Goal: Task Accomplishment & Management: Use online tool/utility

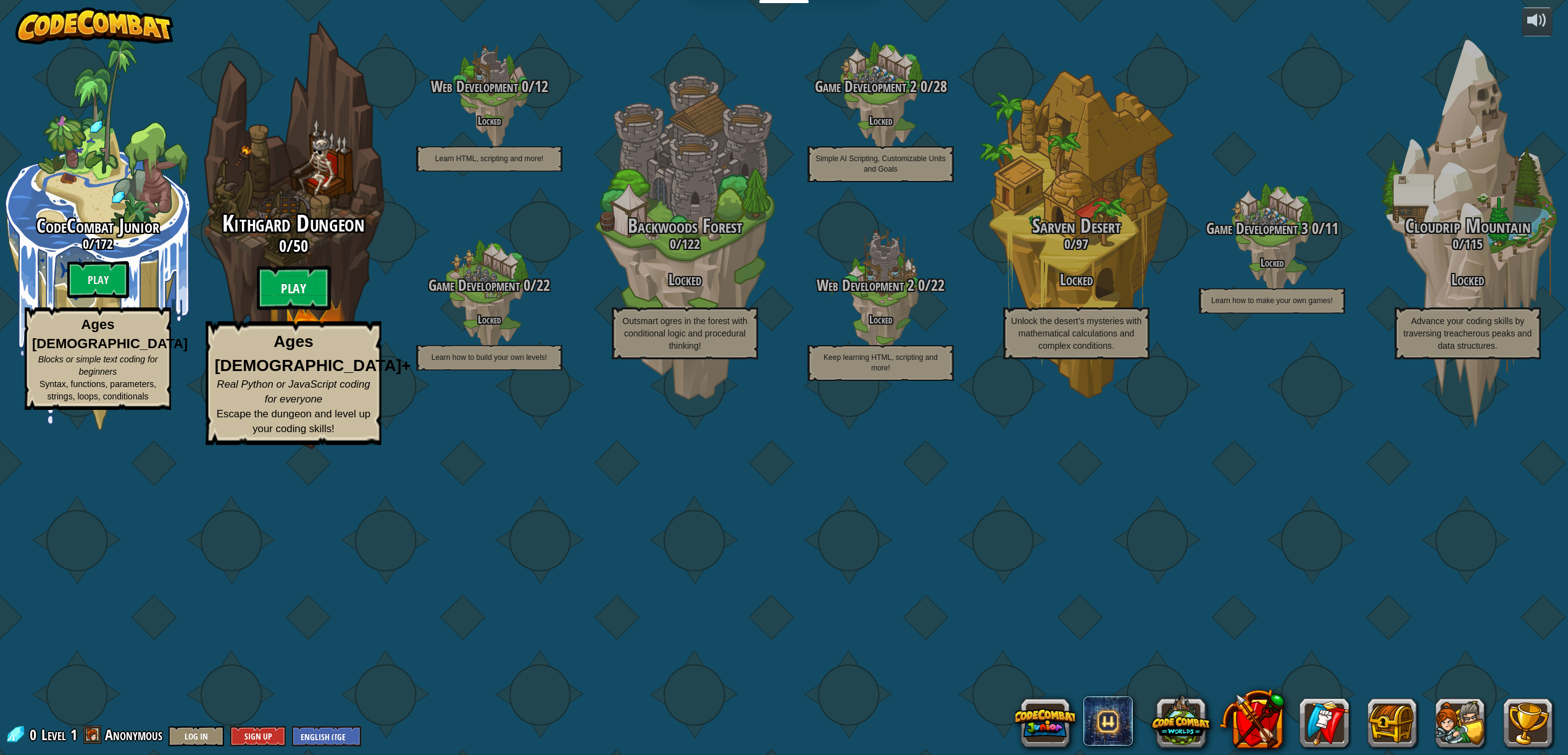
click at [264, 310] on btn "Play" at bounding box center [294, 288] width 74 height 44
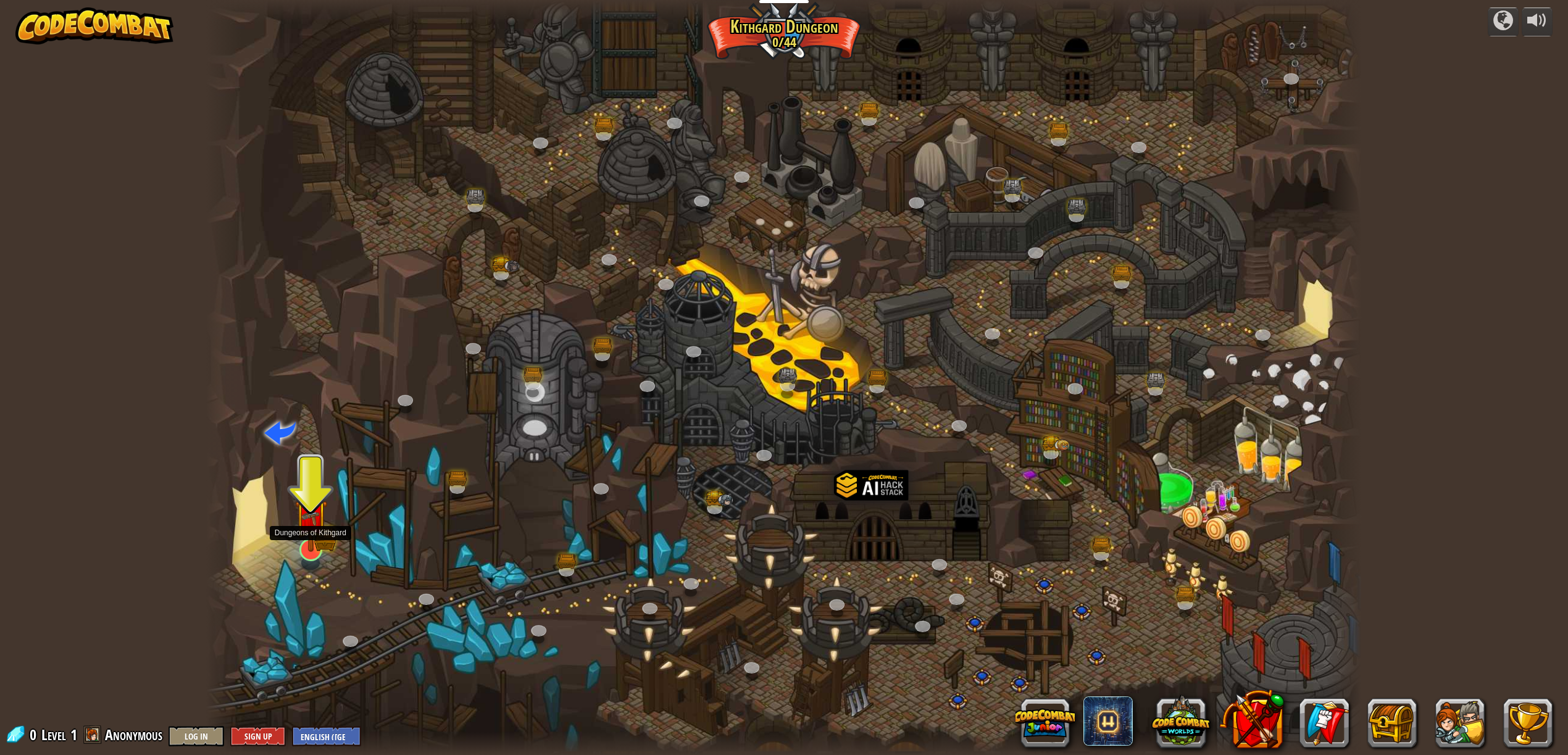
click at [326, 547] on img at bounding box center [310, 515] width 33 height 72
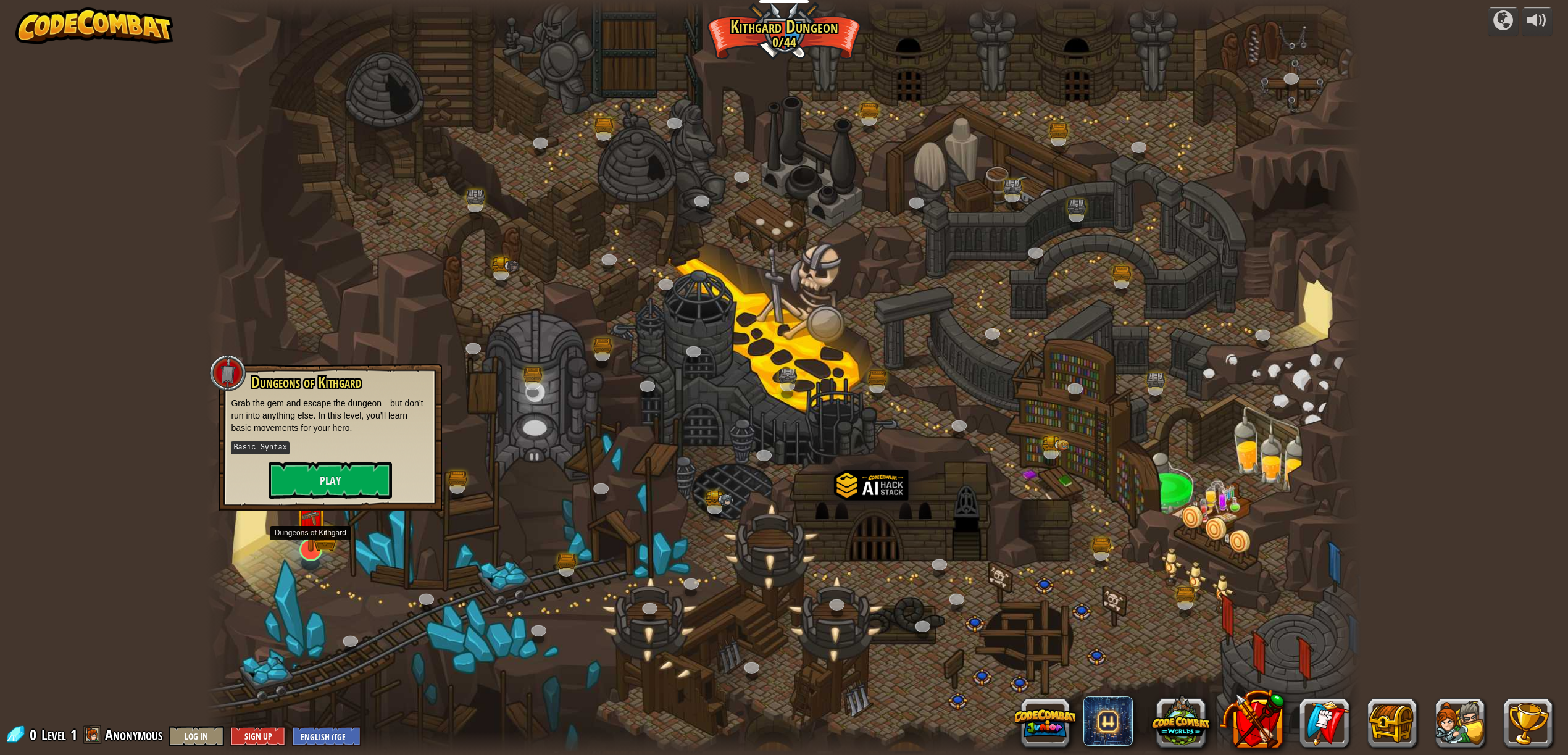
click at [326, 547] on img at bounding box center [310, 515] width 33 height 72
click at [174, 488] on div "powered by Twisted Canyon (Locked) Challenge: collect the most gold using all t…" at bounding box center [784, 377] width 1568 height 755
click at [541, 578] on div at bounding box center [783, 377] width 1155 height 755
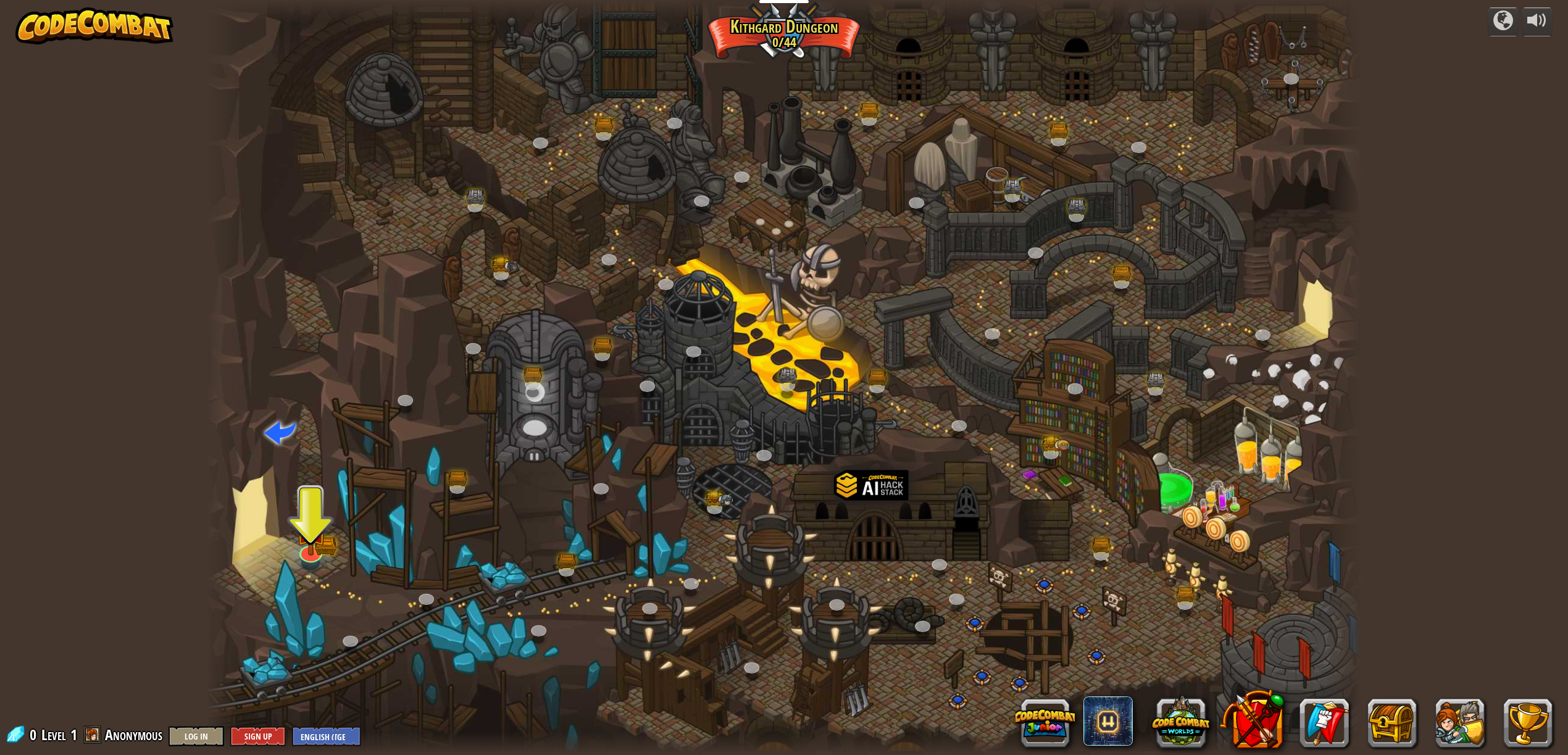
drag, startPoint x: 333, startPoint y: 500, endPoint x: 428, endPoint y: 485, distance: 96.2
click at [428, 485] on div at bounding box center [783, 377] width 1155 height 755
click at [318, 544] on img at bounding box center [310, 515] width 33 height 72
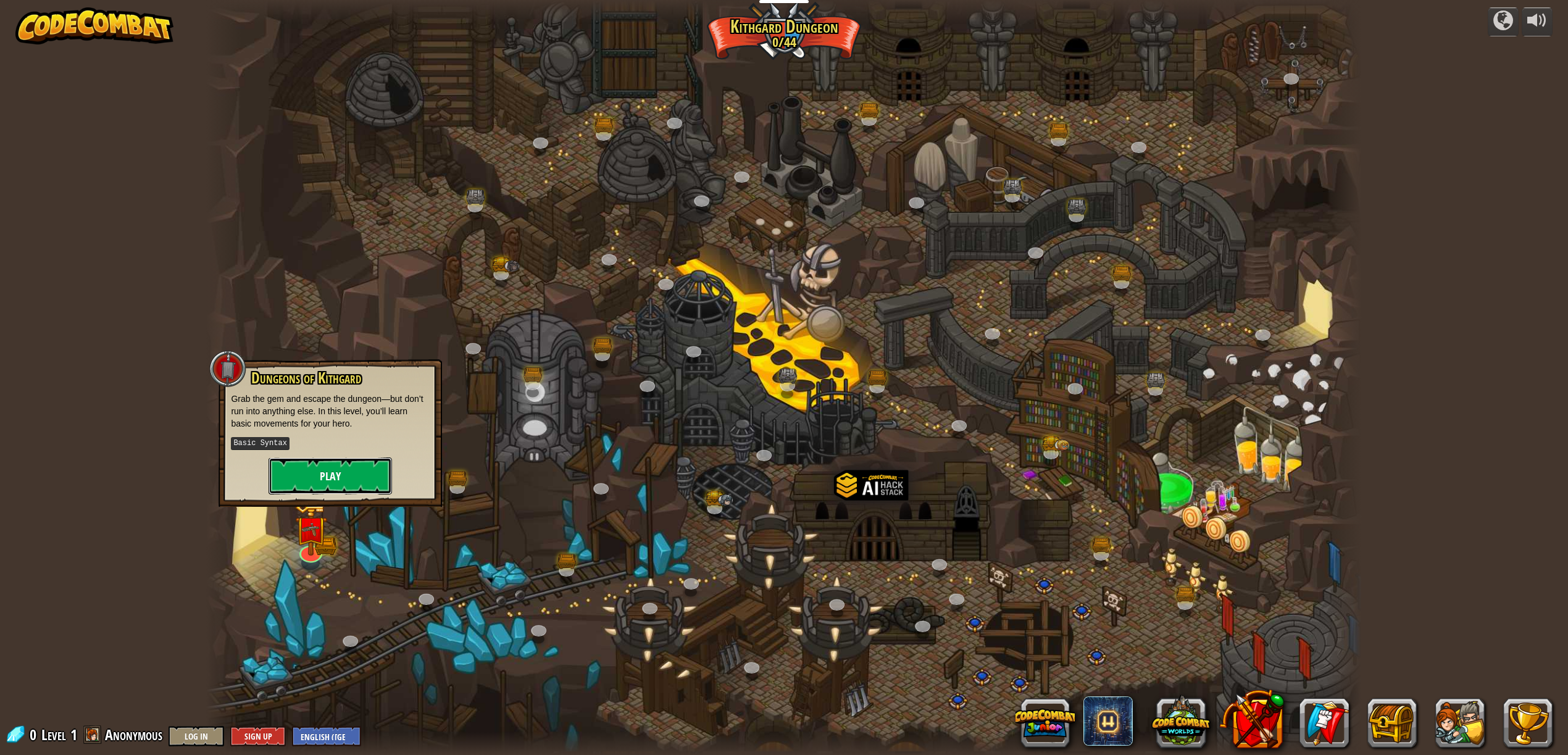
click at [341, 487] on button "Play" at bounding box center [331, 475] width 124 height 37
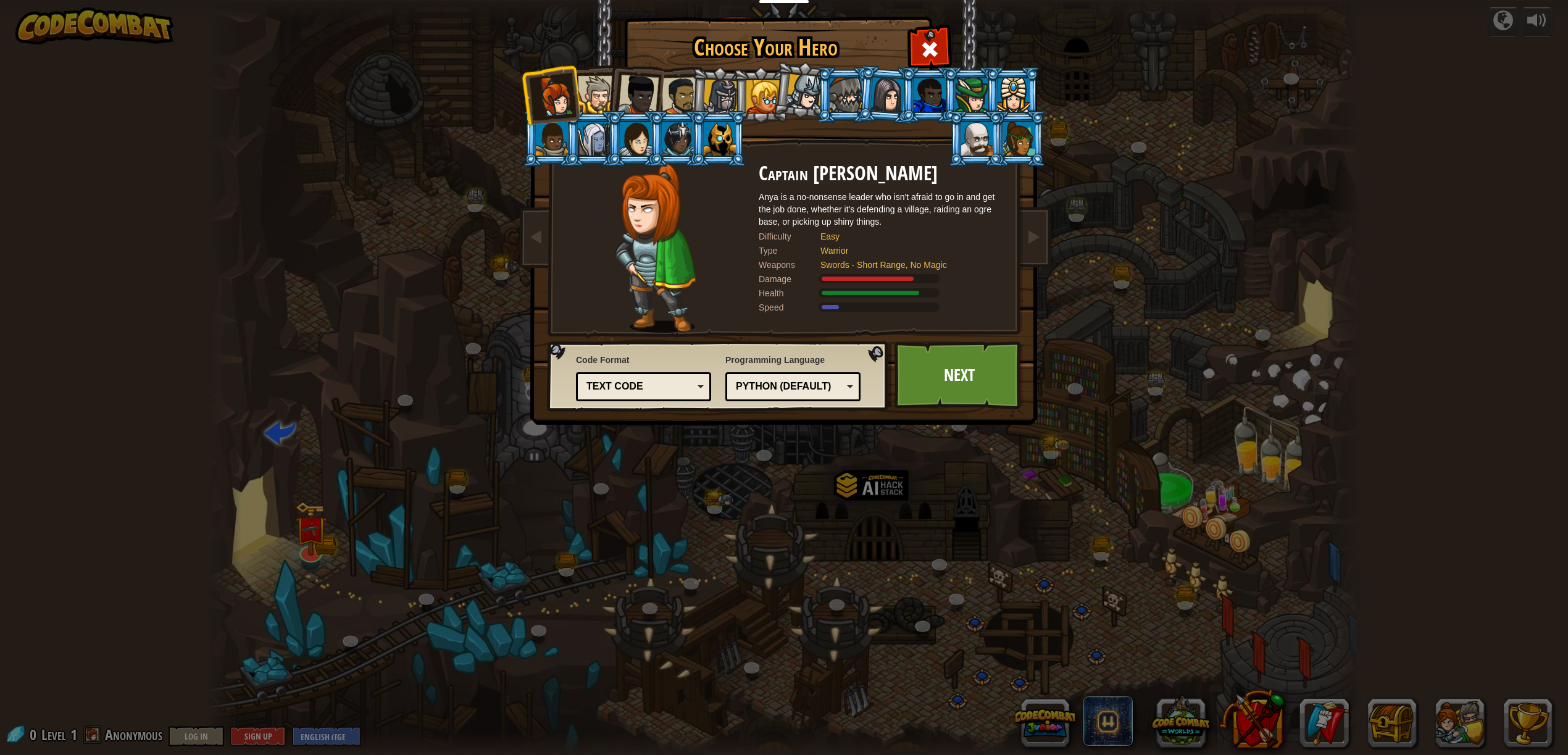
click at [605, 100] on li at bounding box center [634, 92] width 60 height 60
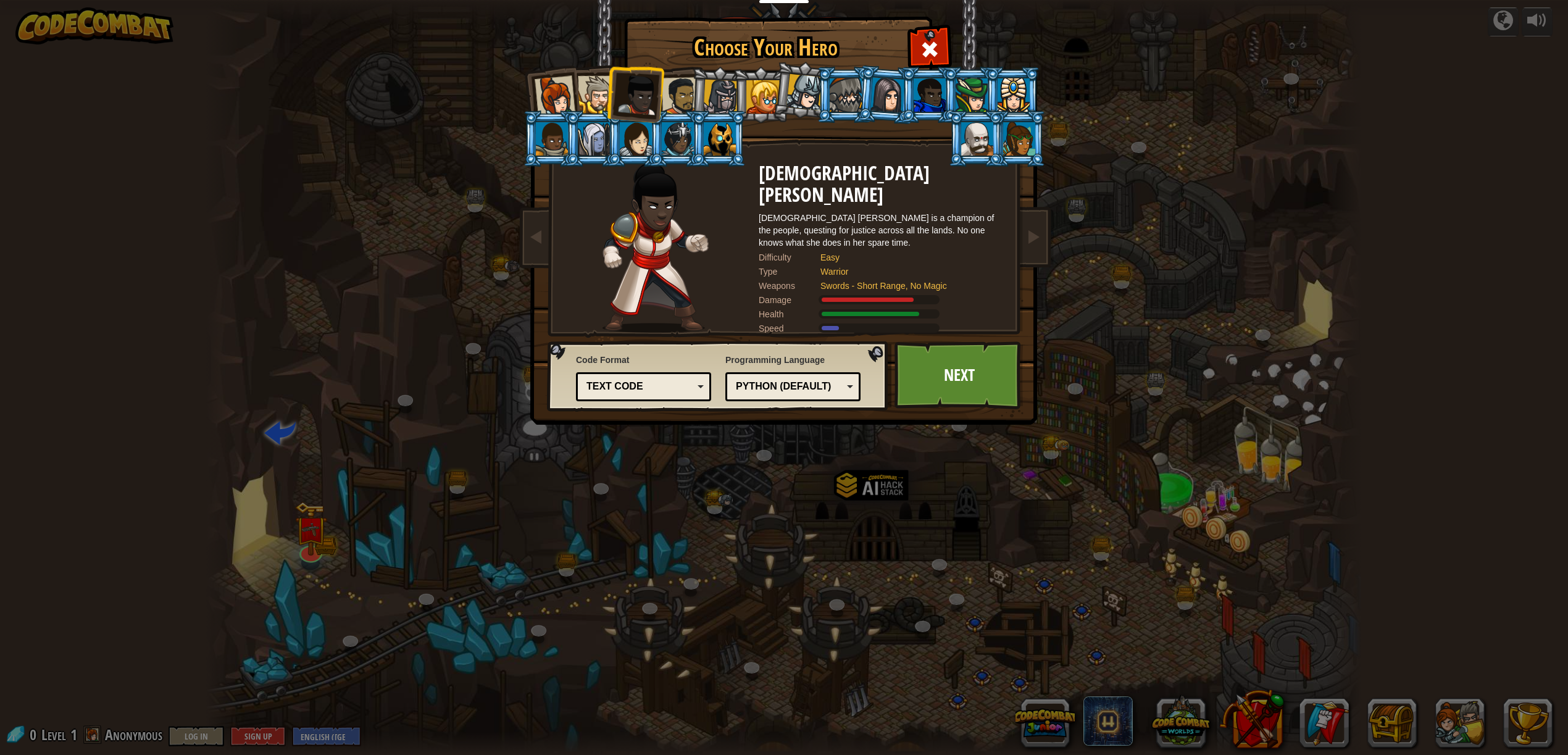
click at [547, 100] on div at bounding box center [555, 96] width 41 height 41
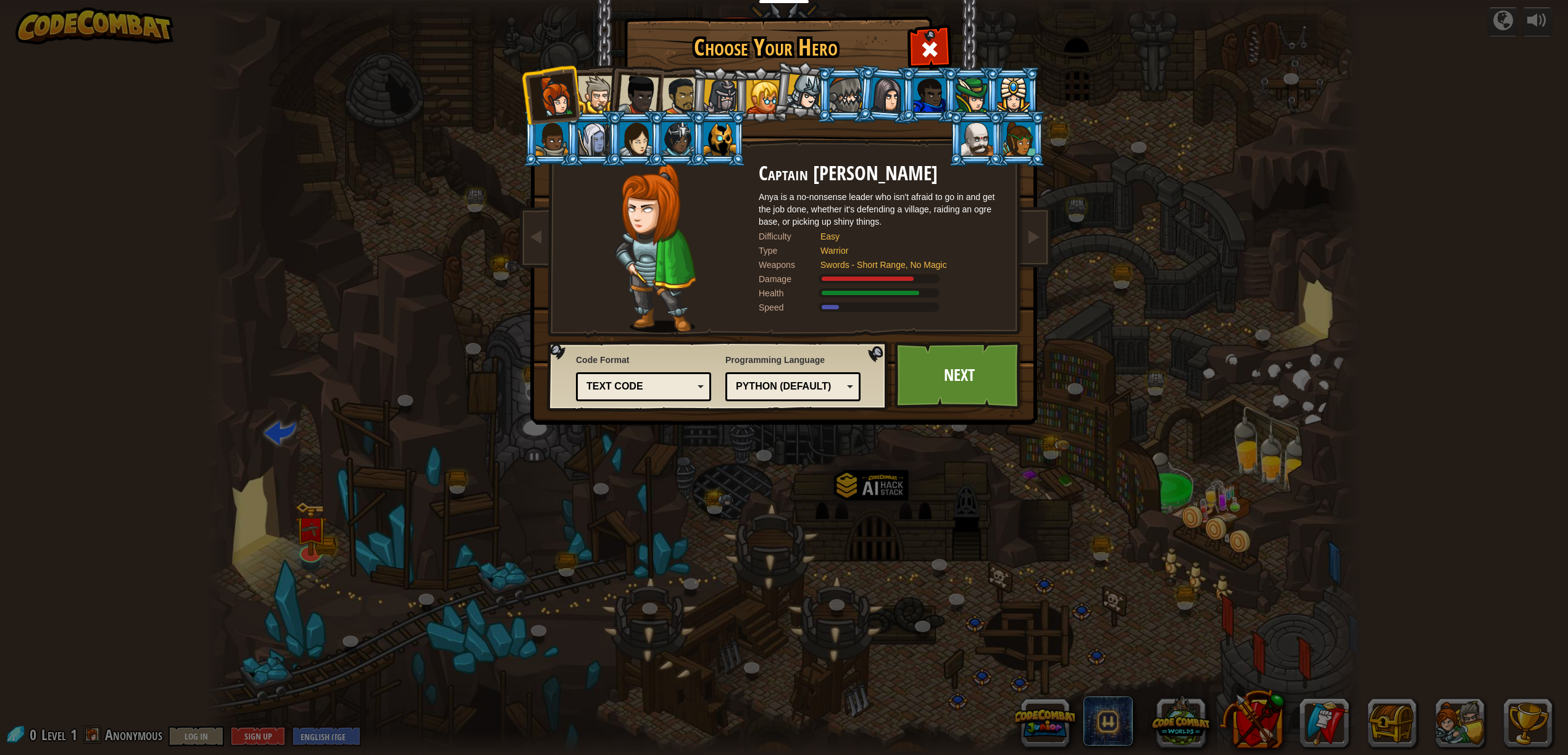
click at [630, 96] on div at bounding box center [638, 95] width 41 height 41
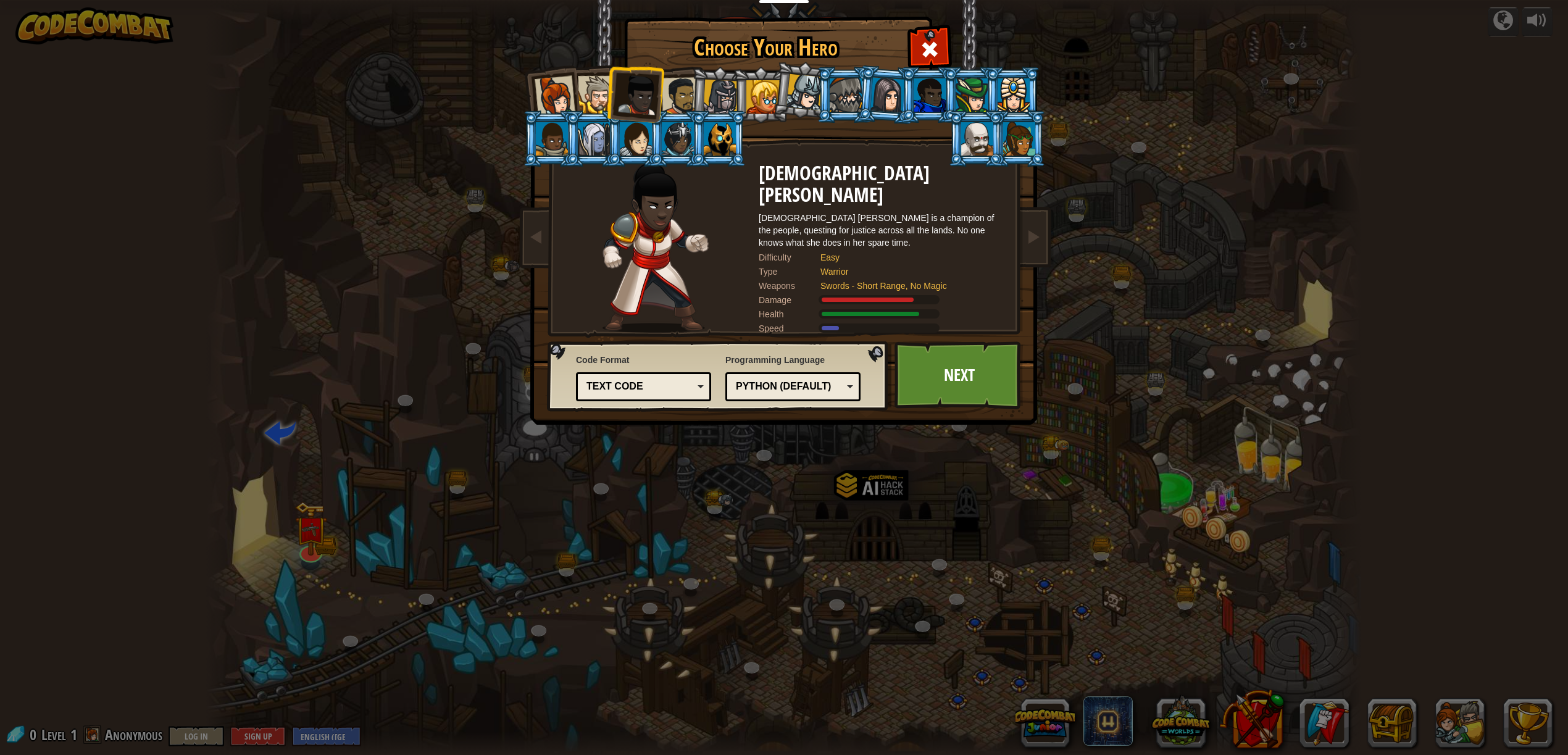
click at [667, 94] on div at bounding box center [681, 96] width 39 height 39
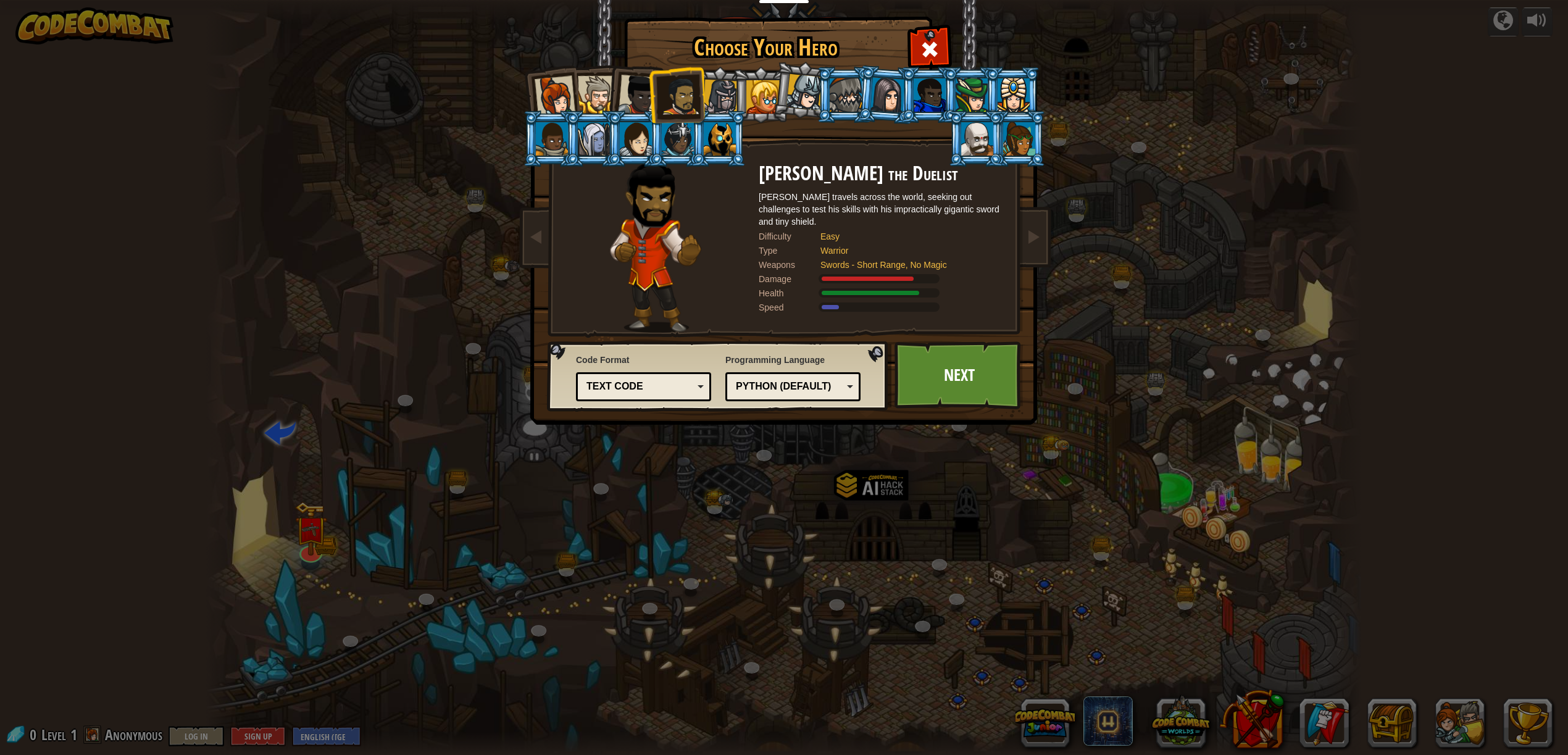
click at [552, 87] on div at bounding box center [555, 96] width 41 height 41
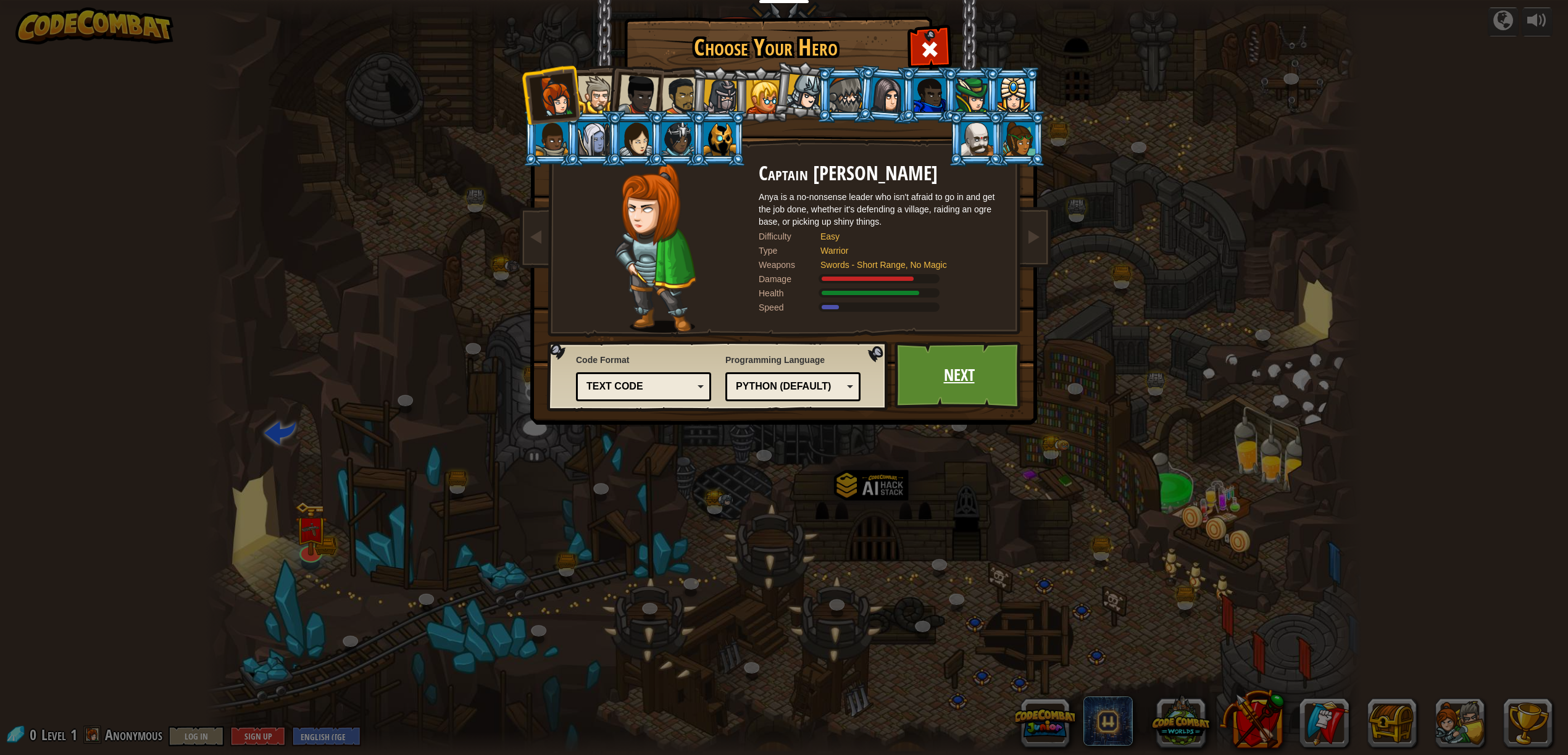
click at [933, 368] on link "Next" at bounding box center [959, 375] width 129 height 68
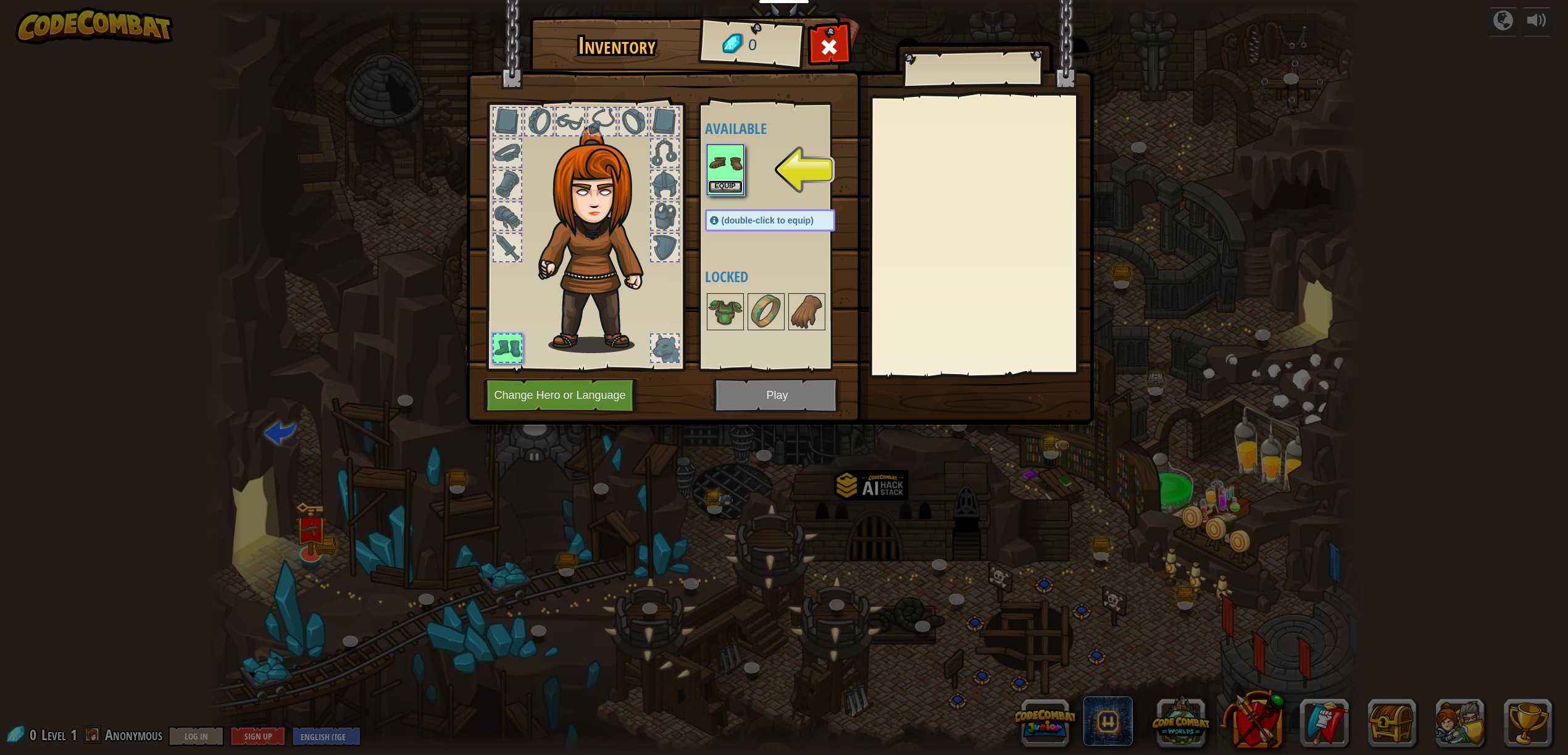
click at [732, 192] on button "Equip" at bounding box center [725, 187] width 35 height 13
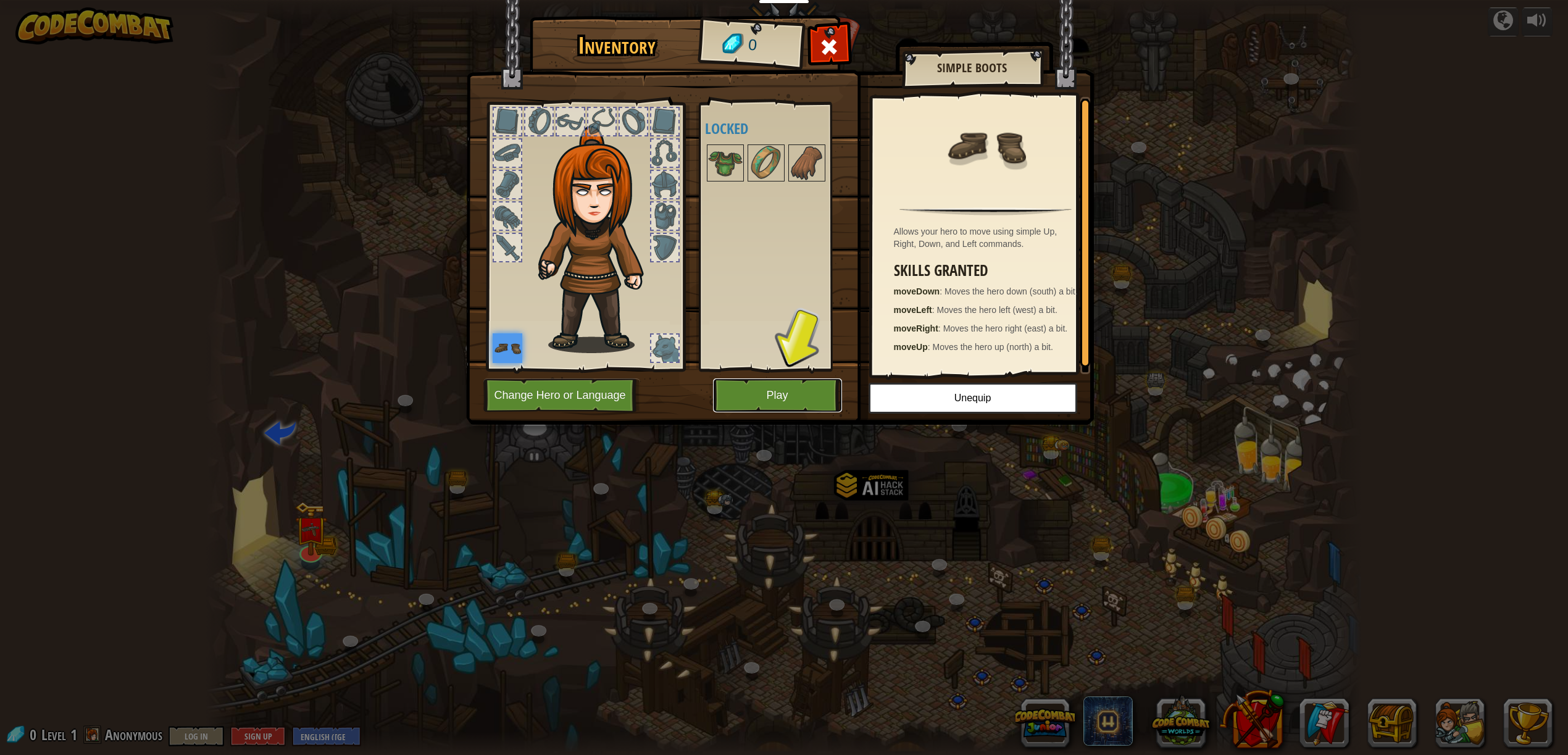
click at [745, 385] on button "Play" at bounding box center [777, 395] width 129 height 34
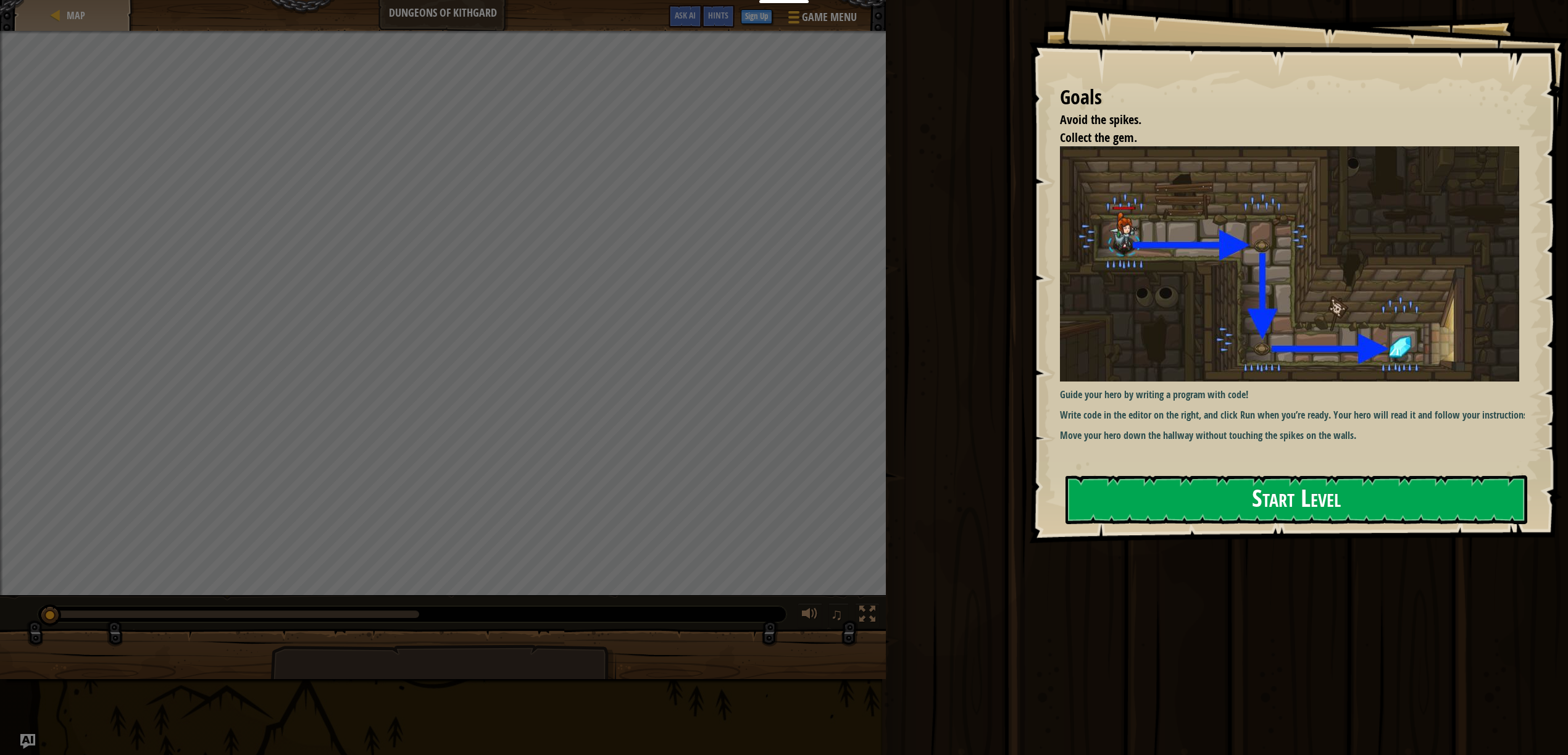
click at [1130, 492] on button "Start Level" at bounding box center [1296, 499] width 461 height 49
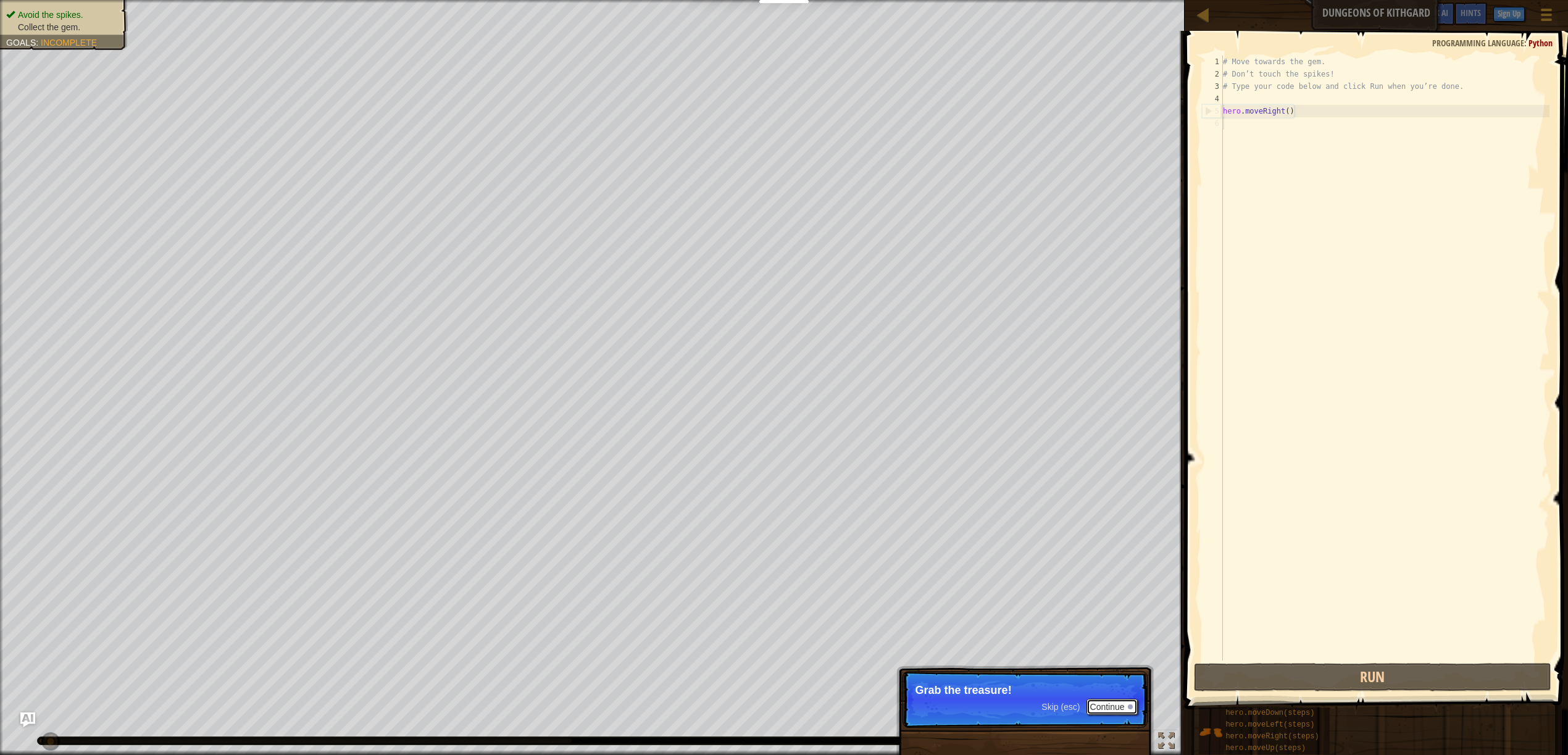
click at [1109, 701] on button "Continue" at bounding box center [1112, 707] width 52 height 16
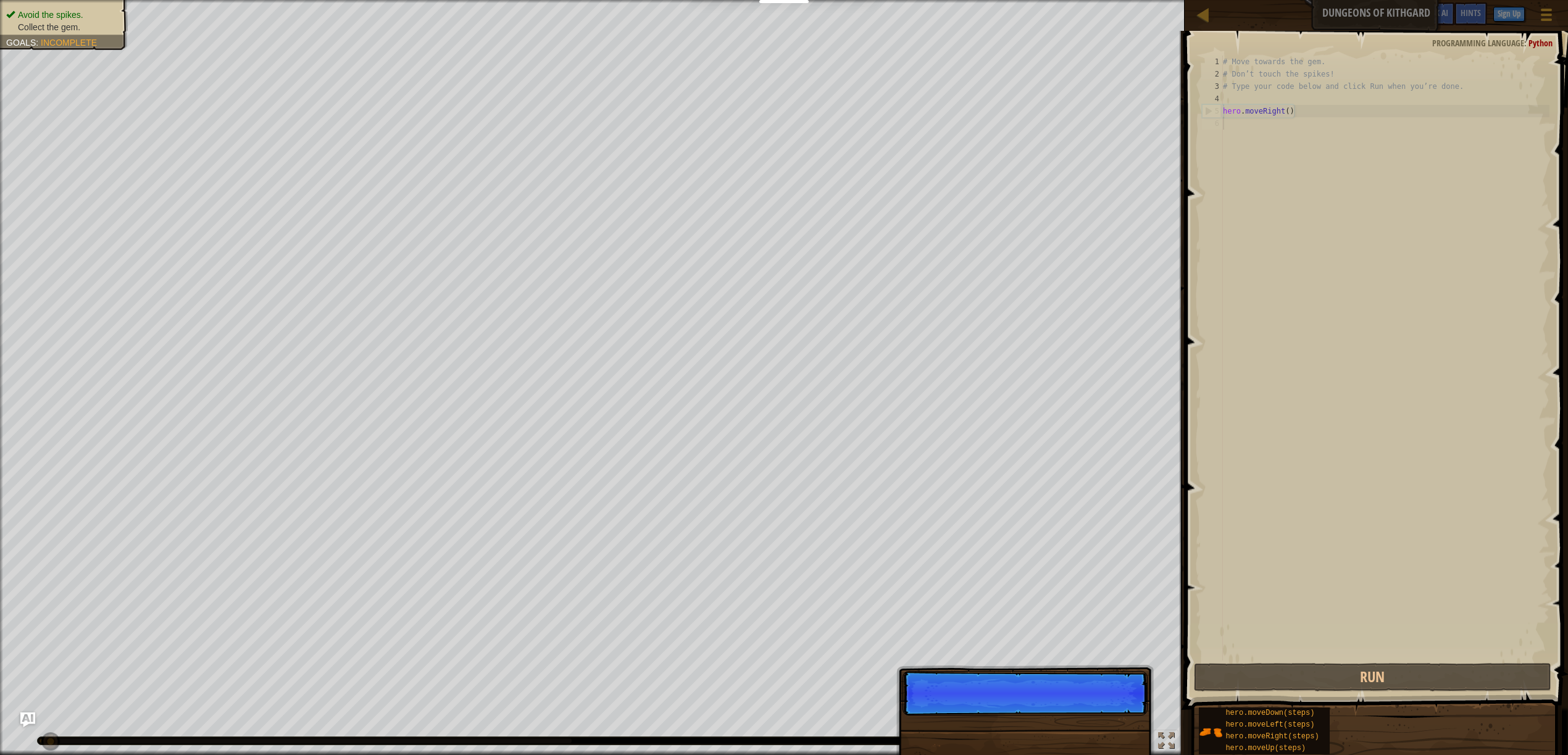
scroll to position [6, 0]
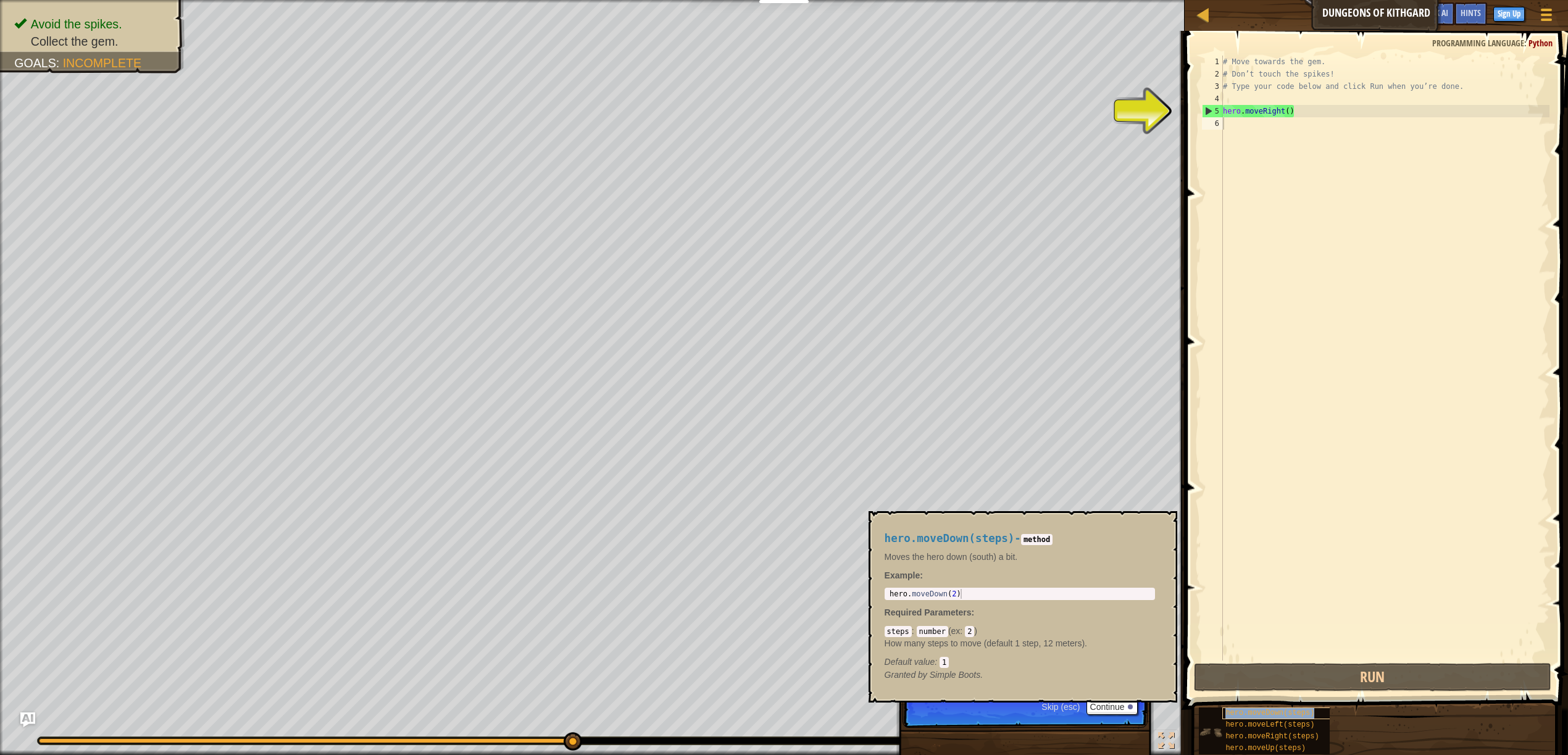
click at [1267, 716] on span "hero.moveDown(steps)" at bounding box center [1269, 713] width 89 height 9
type textarea "her"
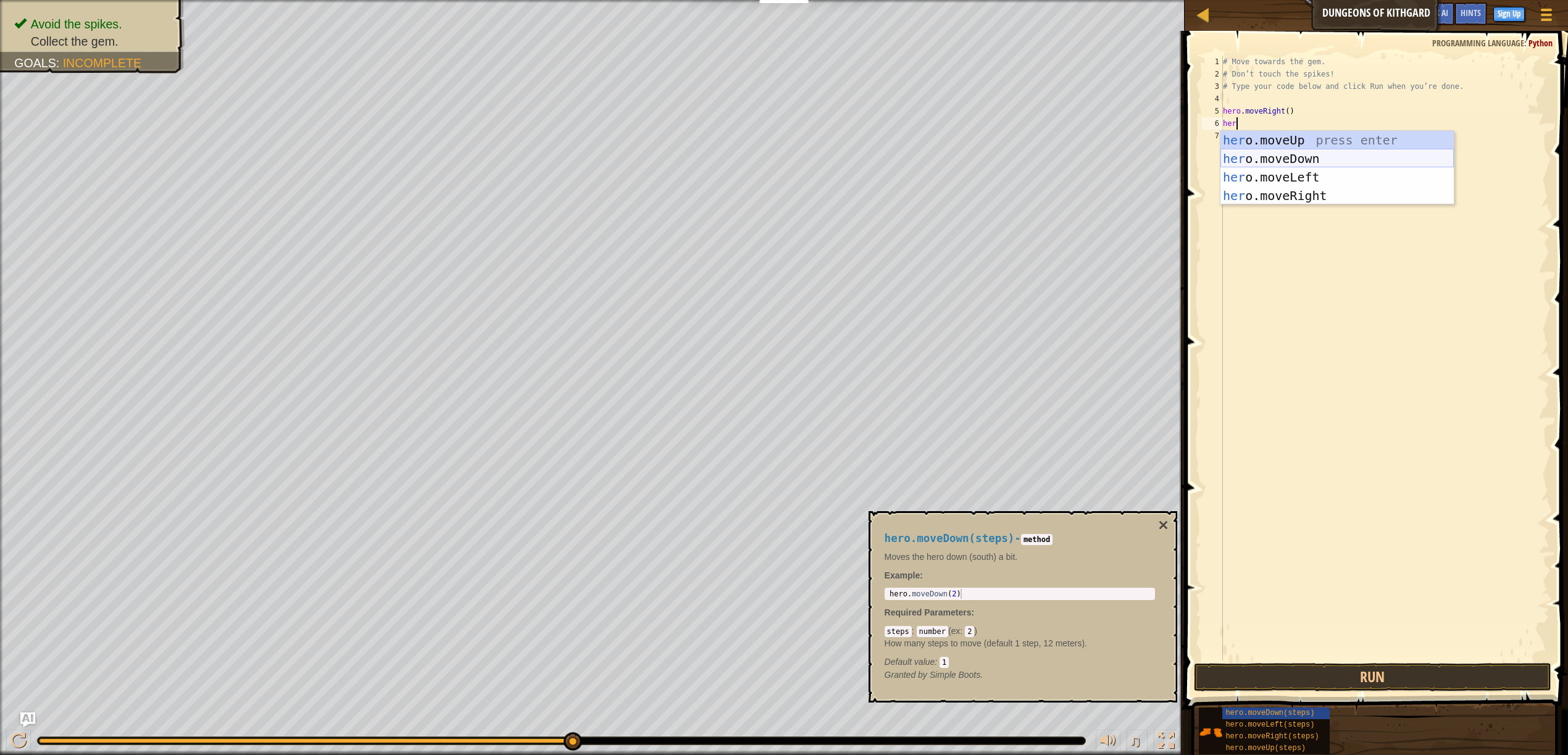
click at [1299, 166] on div "her o.moveUp press enter her o.moveDown press enter her o.moveLeft press enter …" at bounding box center [1336, 186] width 233 height 111
type textarea "her"
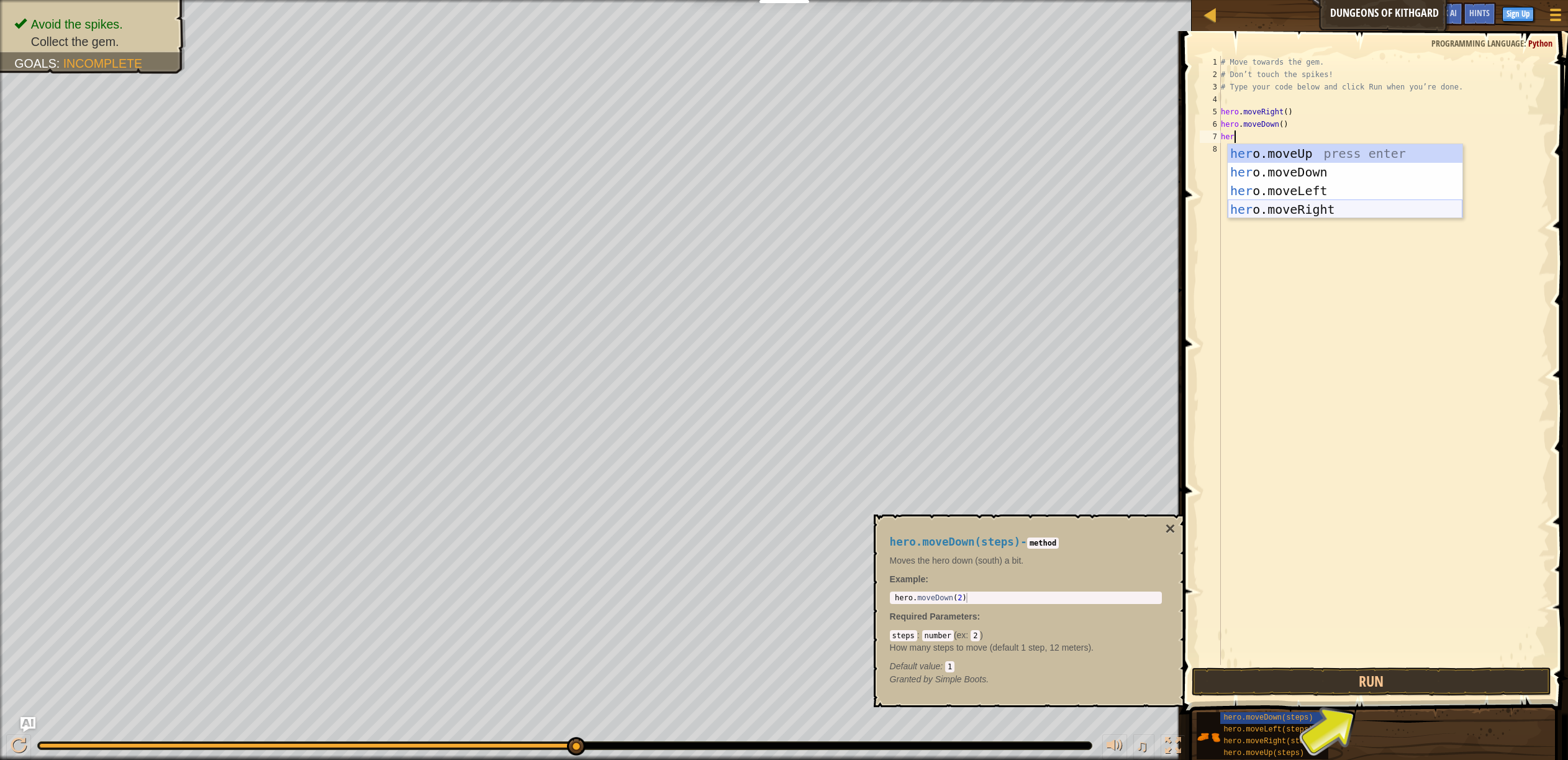
click at [1294, 201] on div "her o.moveUp press enter her o.moveDown press enter her o.moveLeft press enter …" at bounding box center [1344, 200] width 235 height 112
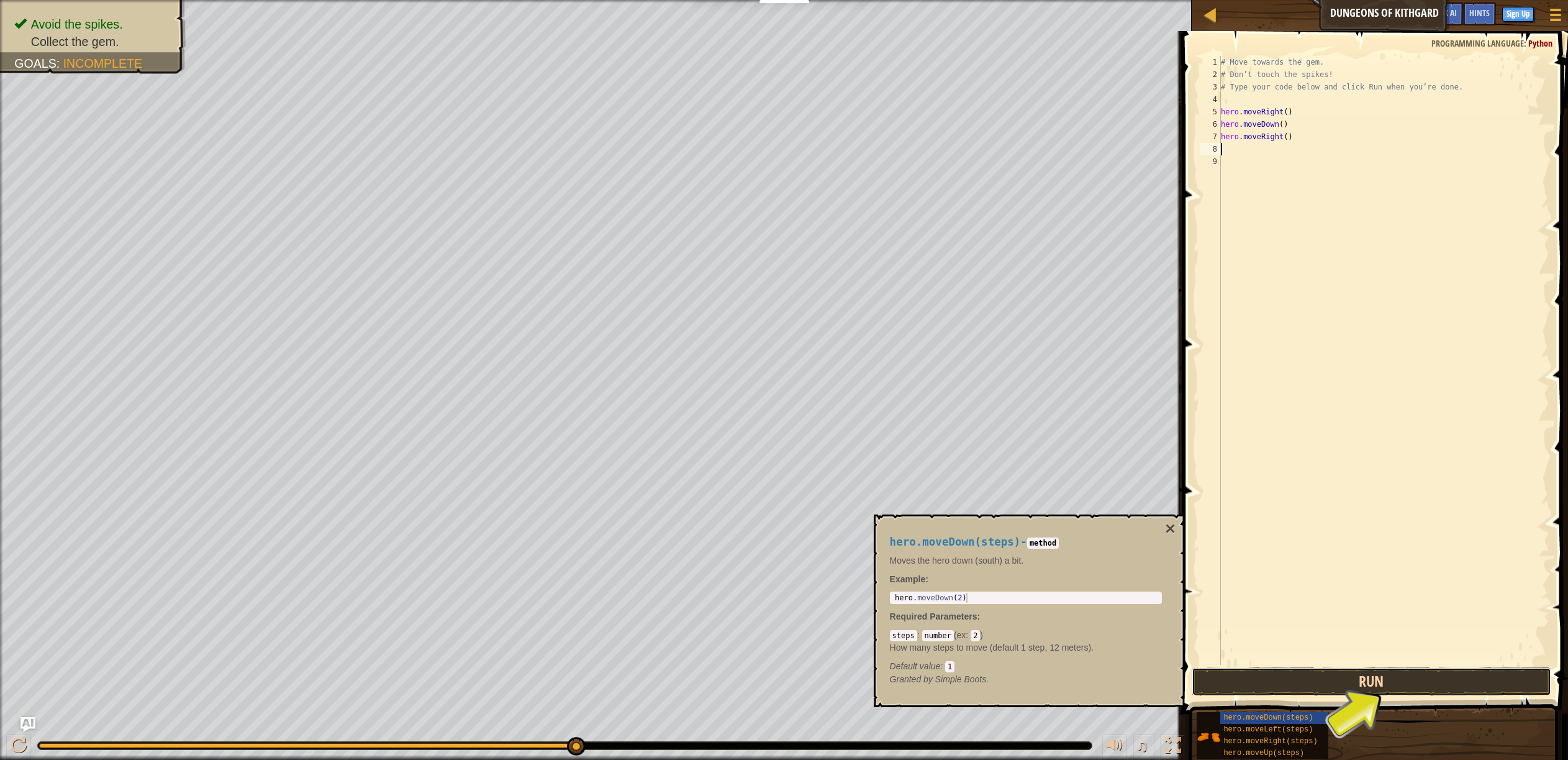
click at [1352, 677] on button "Run" at bounding box center [1371, 681] width 360 height 29
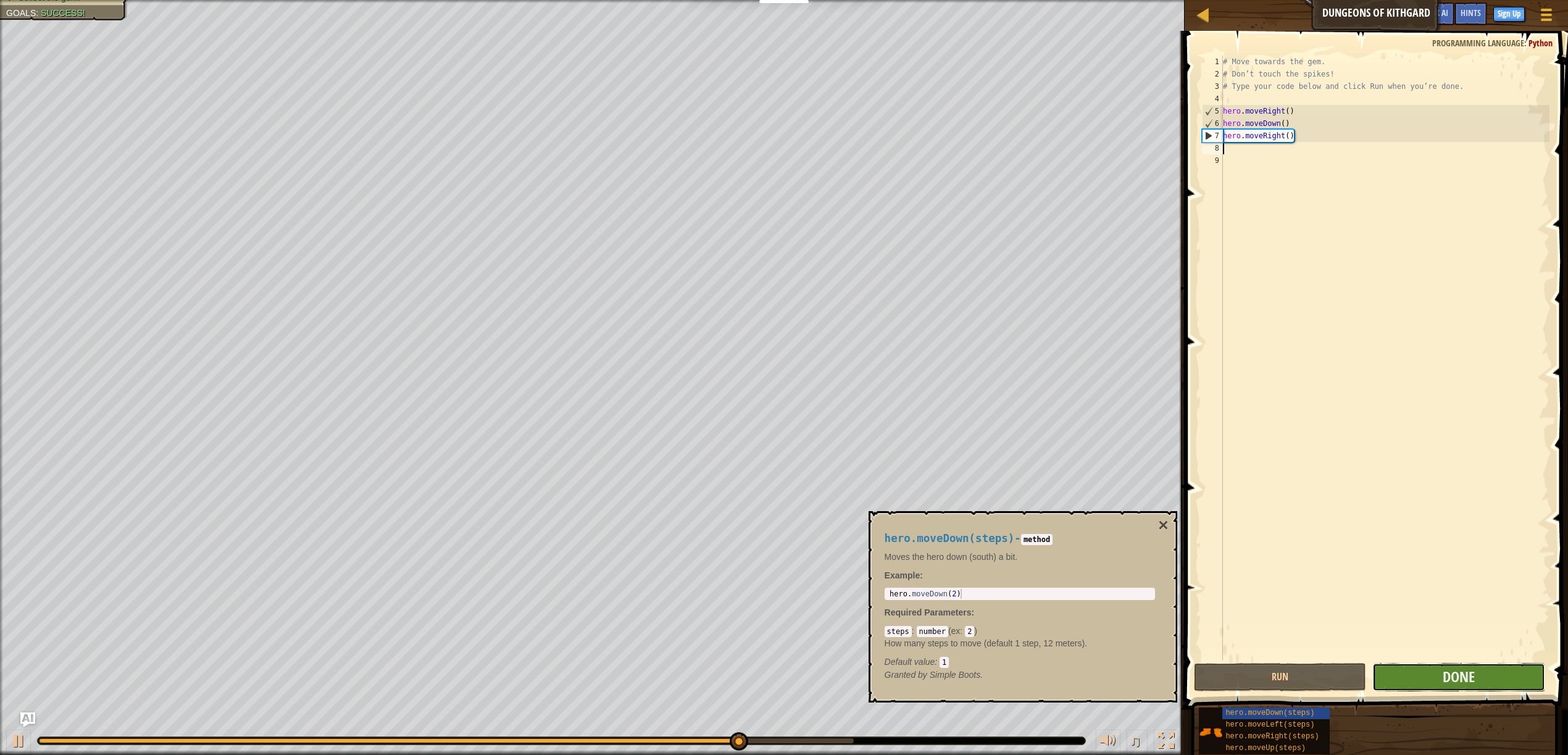
click at [1415, 669] on button "Done" at bounding box center [1458, 677] width 173 height 28
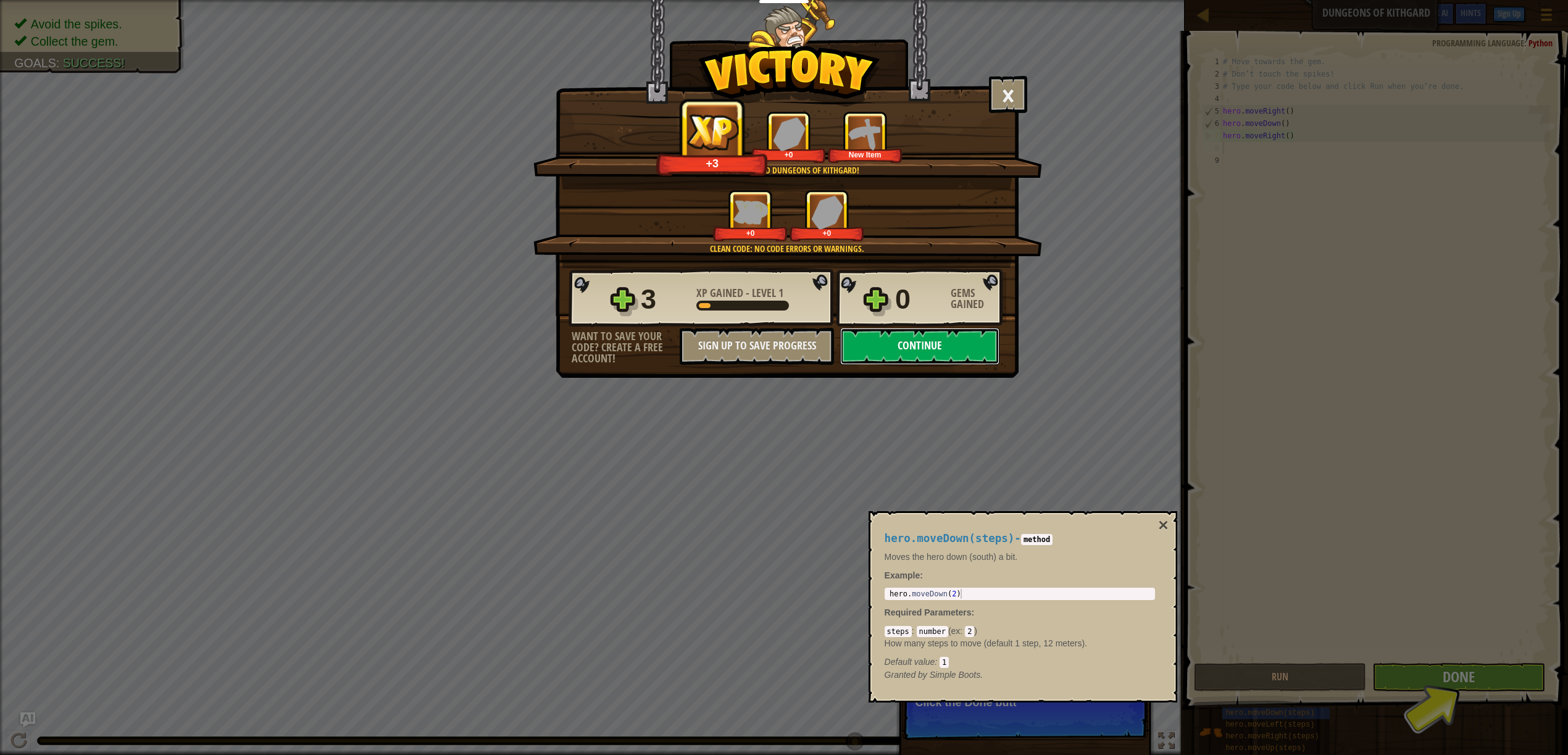
click at [933, 350] on button "Continue" at bounding box center [919, 346] width 159 height 37
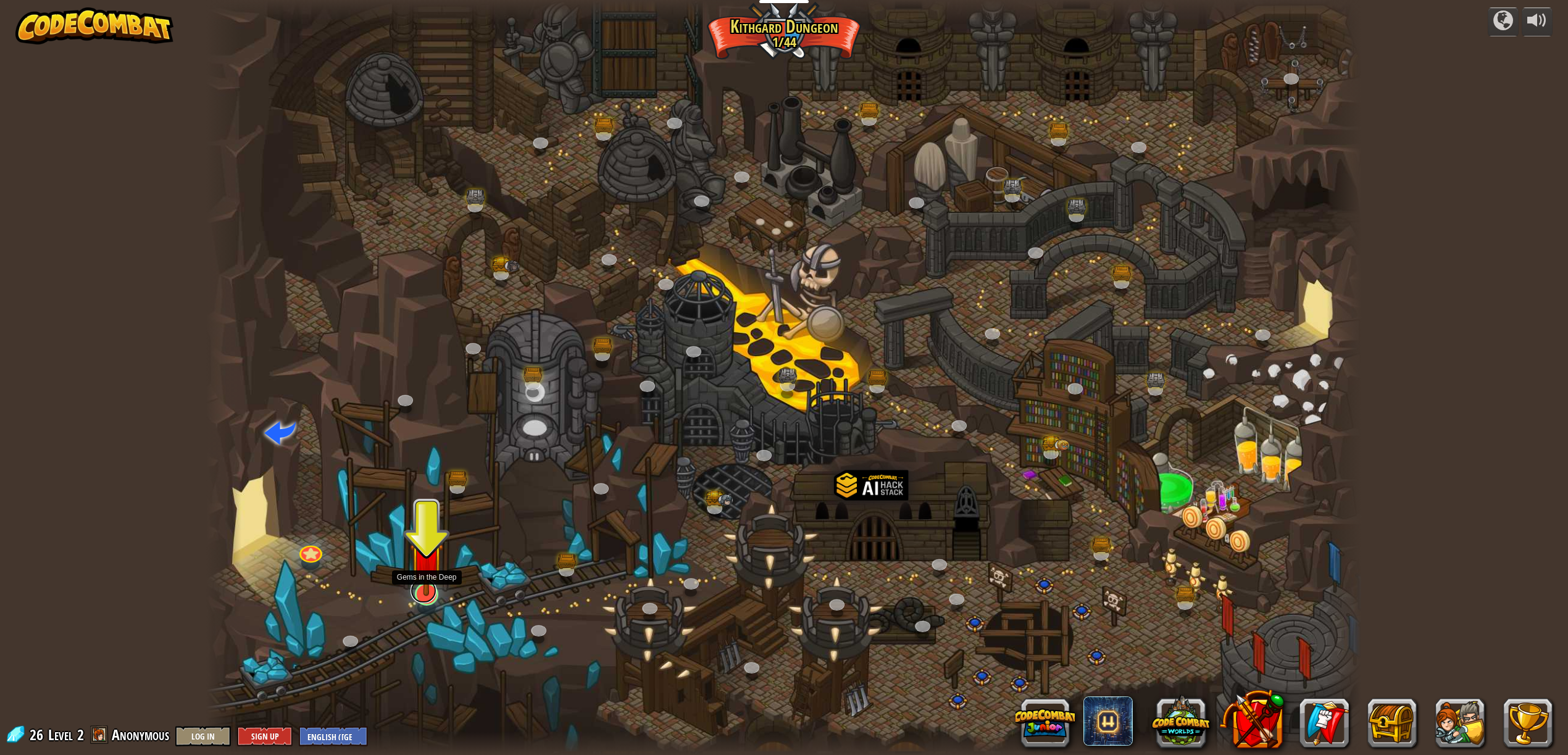
click at [427, 597] on link at bounding box center [423, 591] width 25 height 25
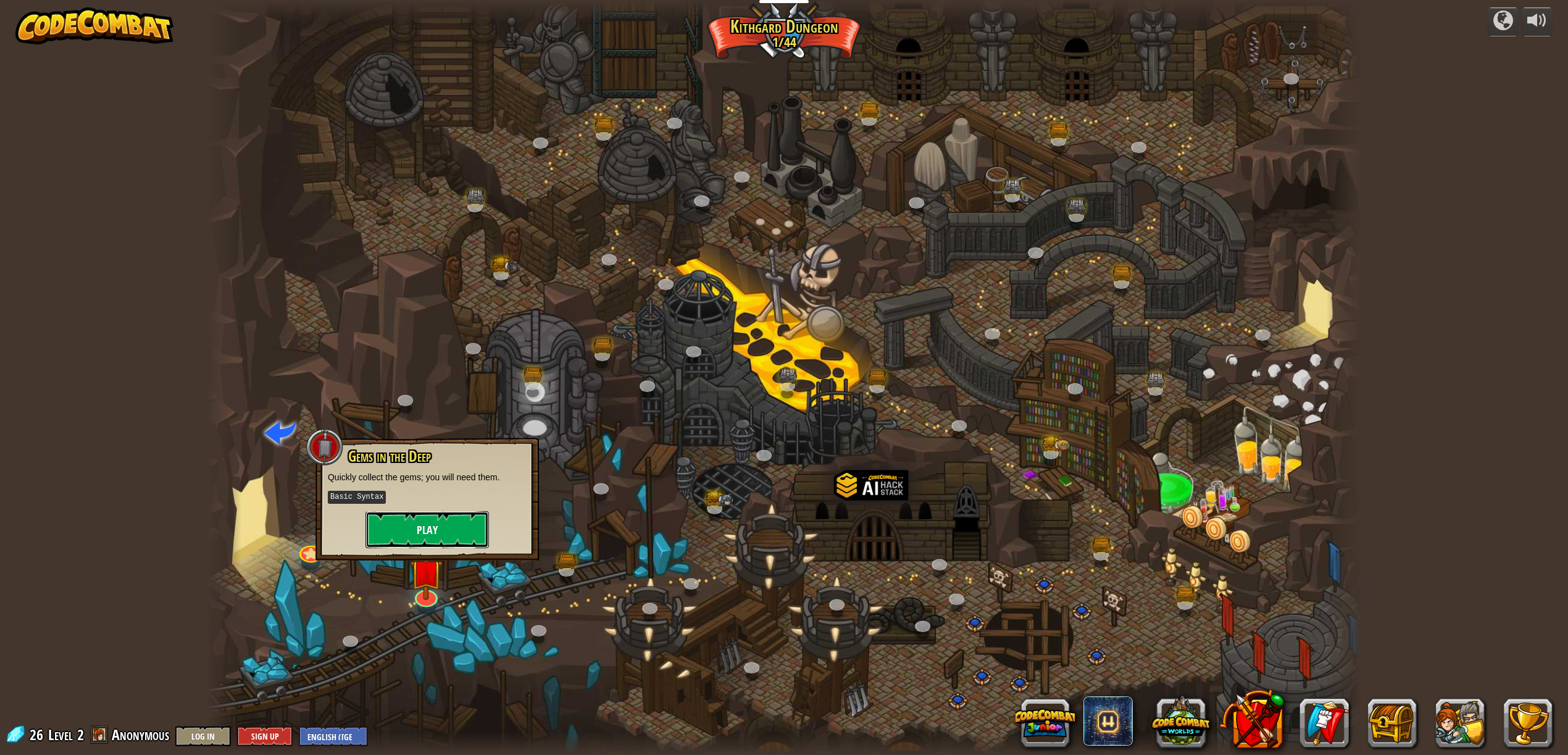
click at [425, 533] on button "Play" at bounding box center [427, 529] width 124 height 37
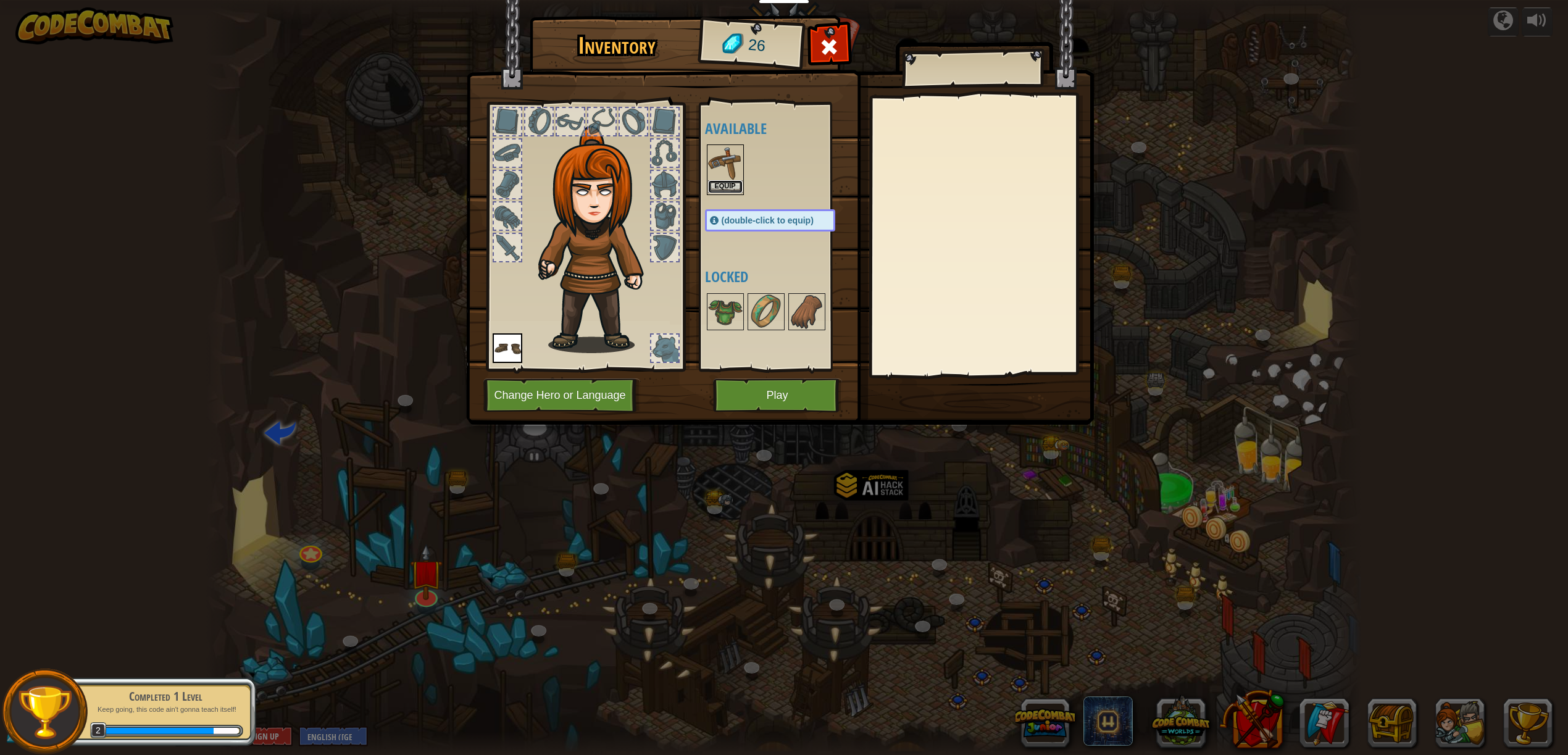
click at [726, 185] on button "Equip" at bounding box center [725, 187] width 35 height 13
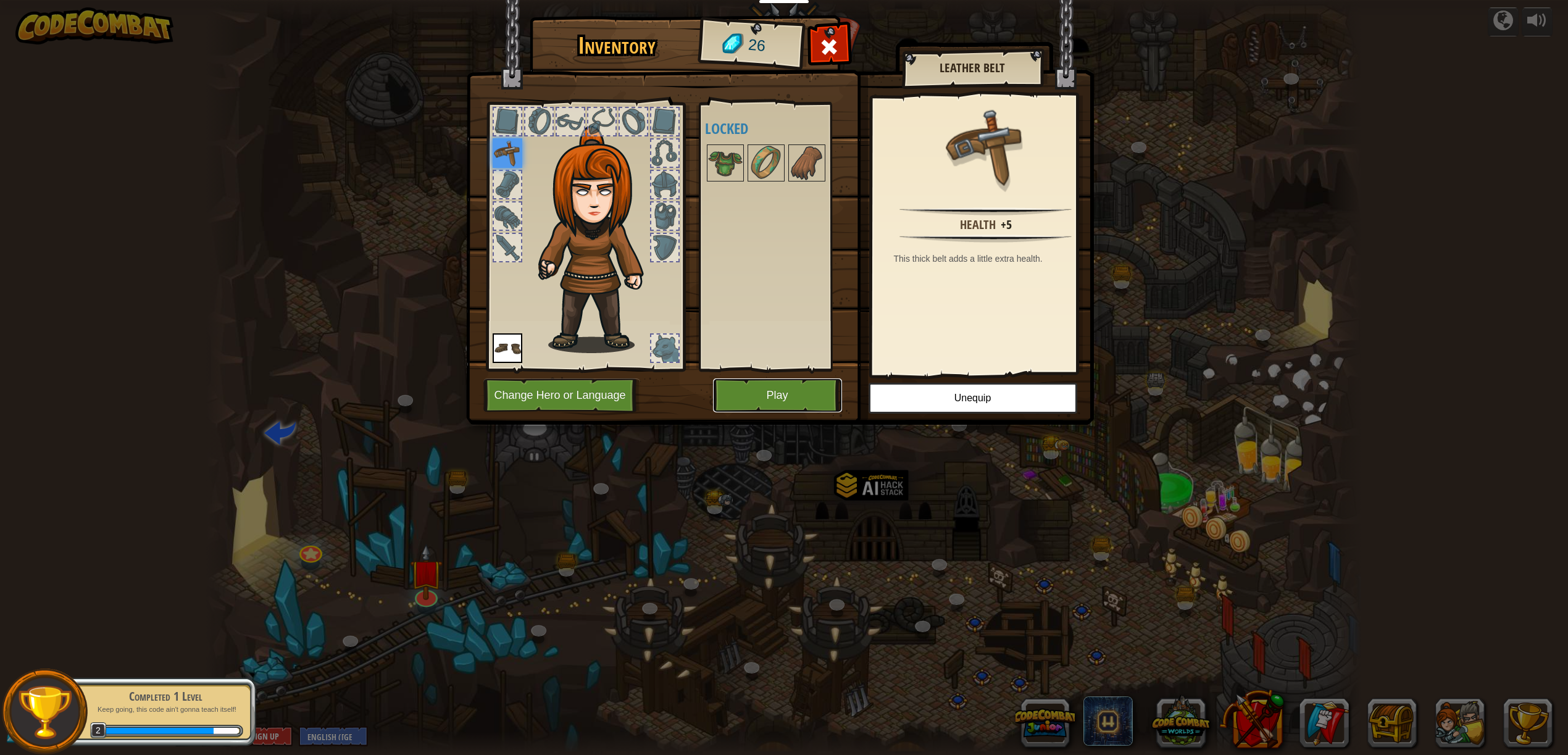
click at [781, 387] on button "Play" at bounding box center [777, 395] width 129 height 34
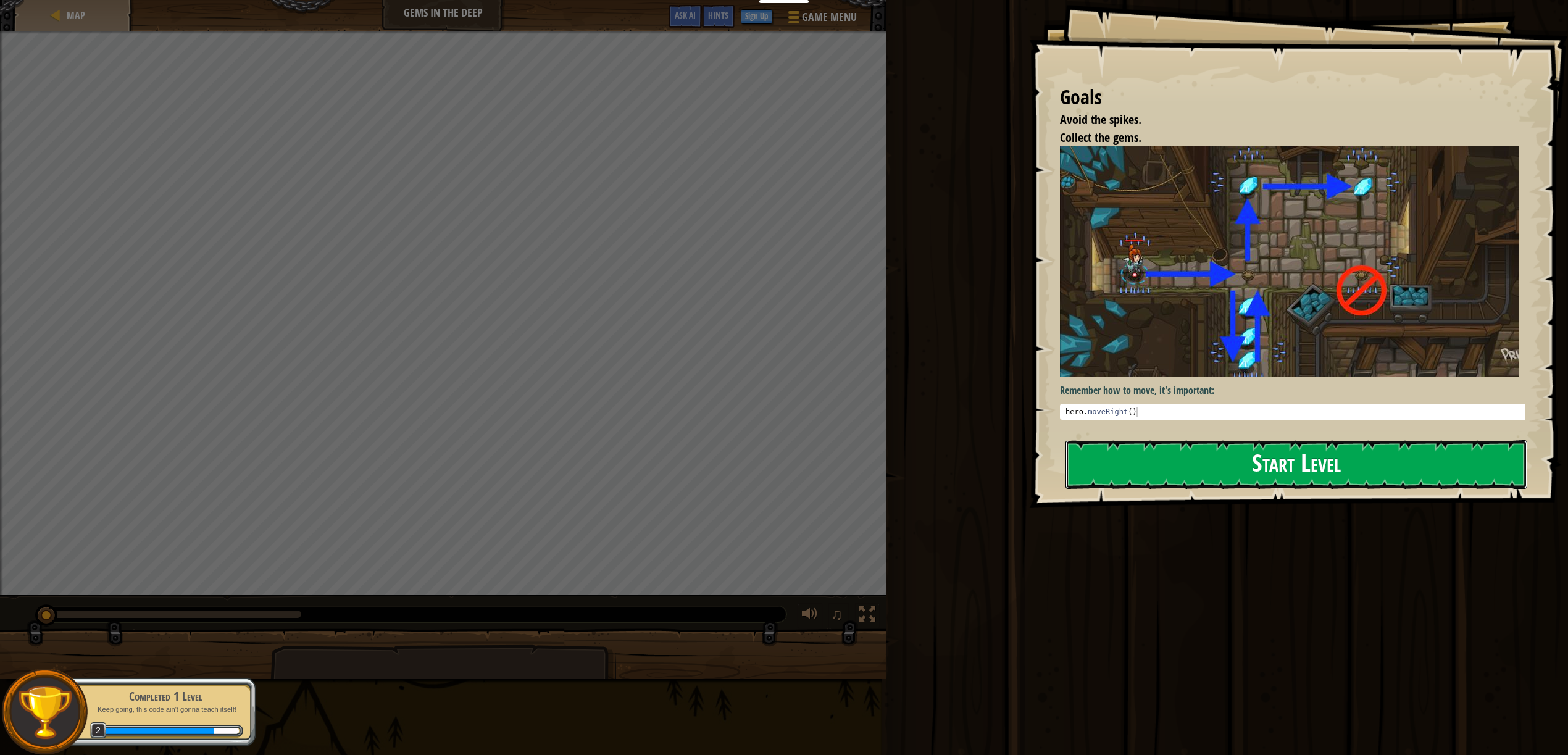
click at [1086, 440] on button "Start Level" at bounding box center [1296, 464] width 461 height 49
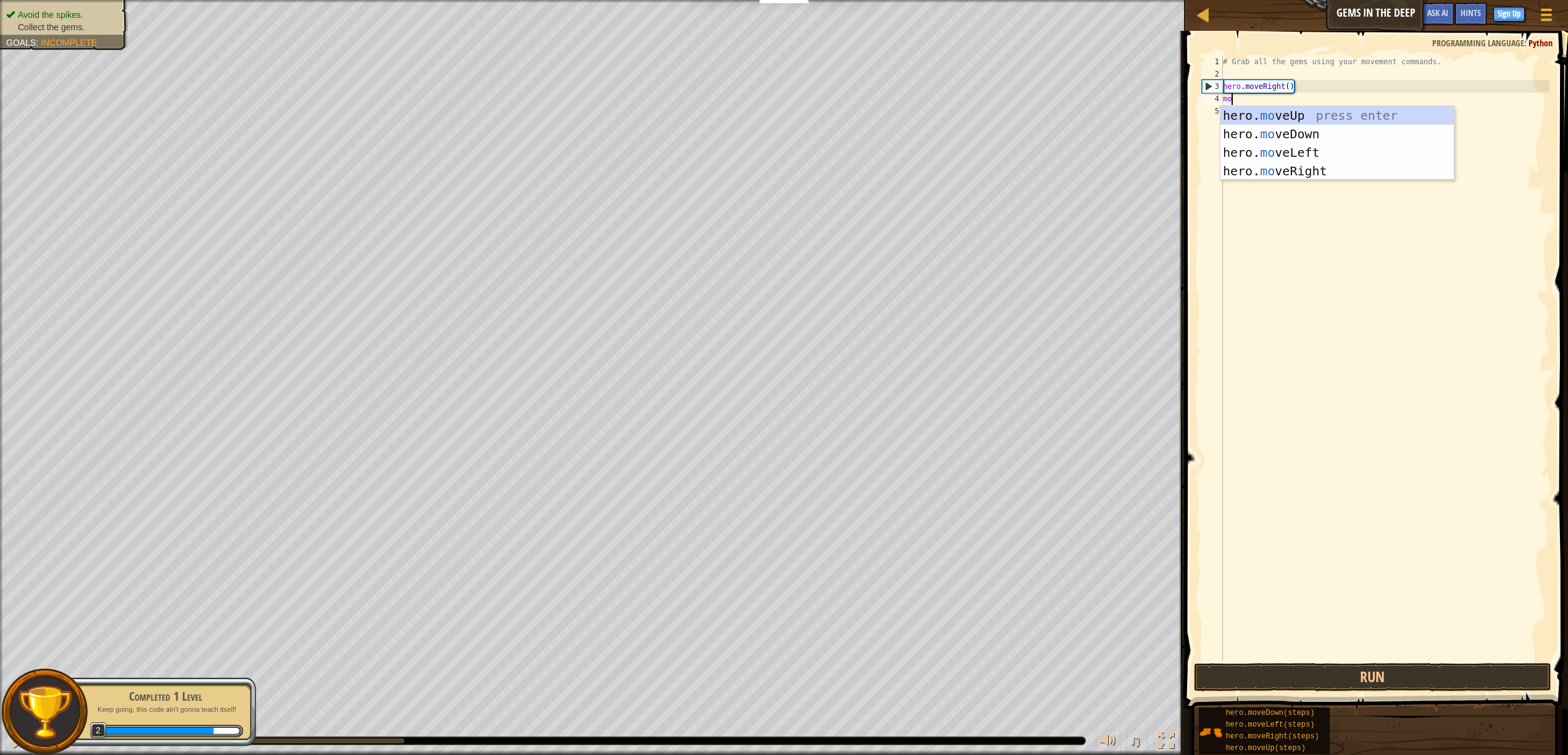
scroll to position [6, 1]
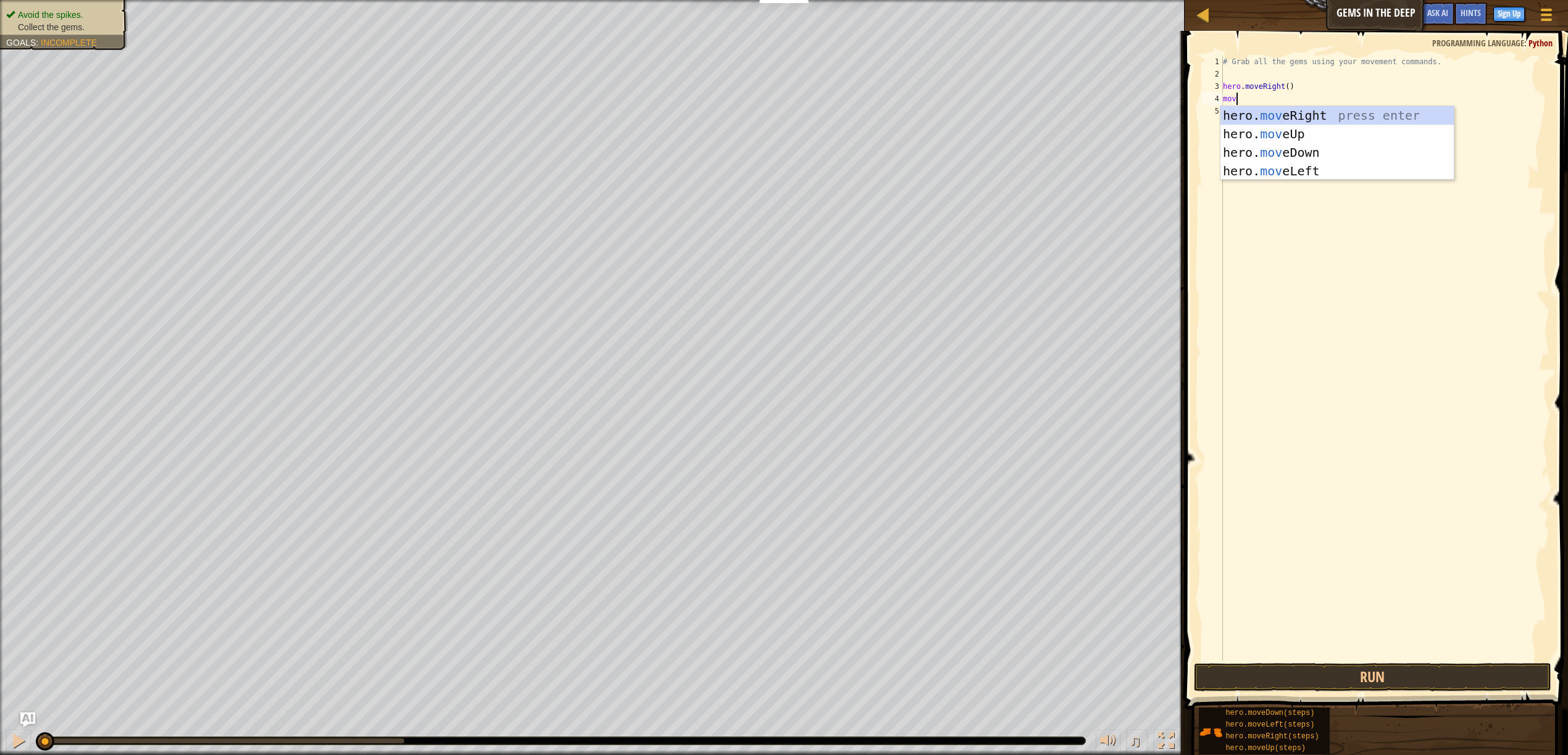
type textarea "move"
click at [1291, 174] on div "hero. move Up press enter hero. move Down press enter hero. move Left press ent…" at bounding box center [1336, 161] width 233 height 111
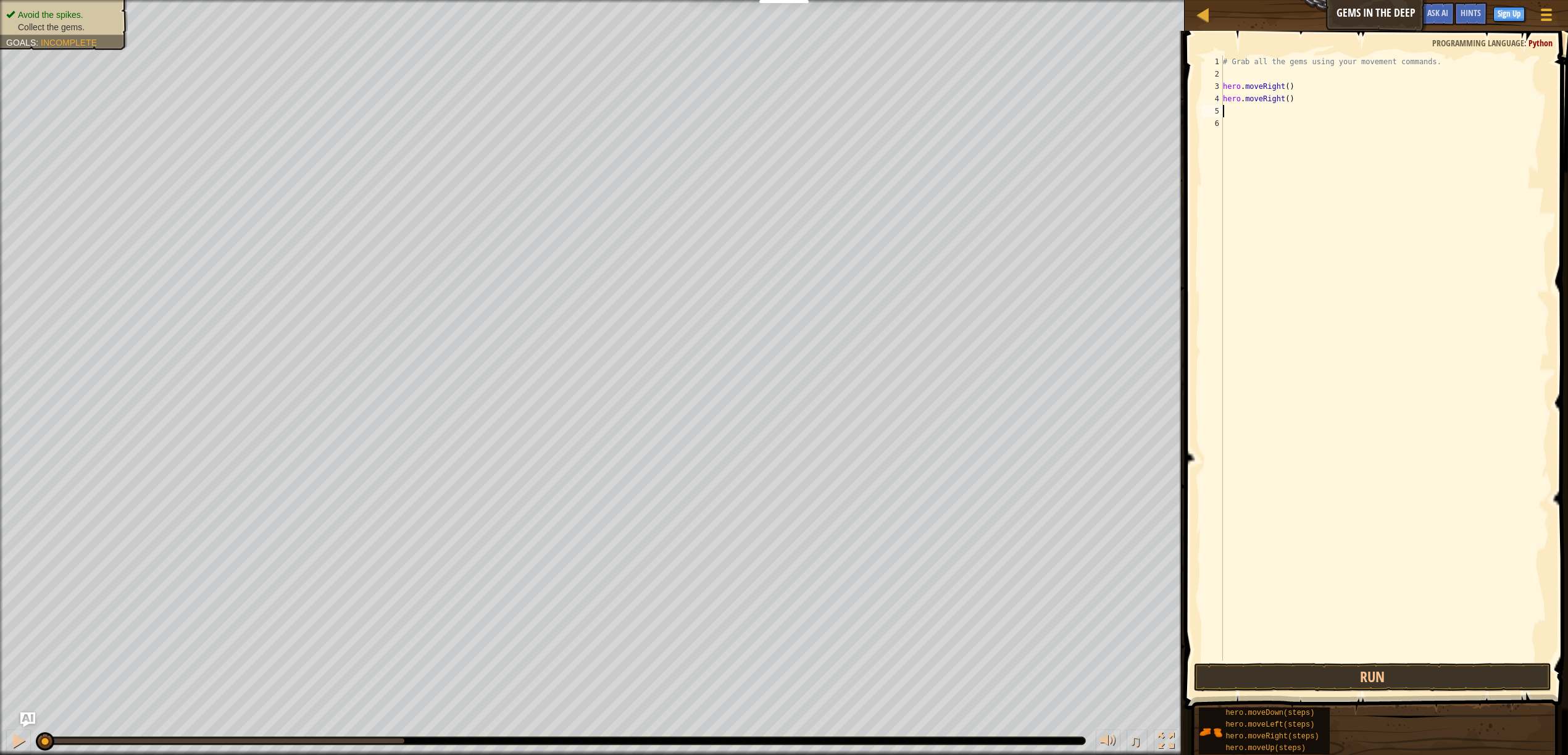
scroll to position [6, 0]
click at [1282, 97] on div "# Grab all the gems using your movement commands. hero . moveRight ( ) hero . m…" at bounding box center [1384, 370] width 329 height 629
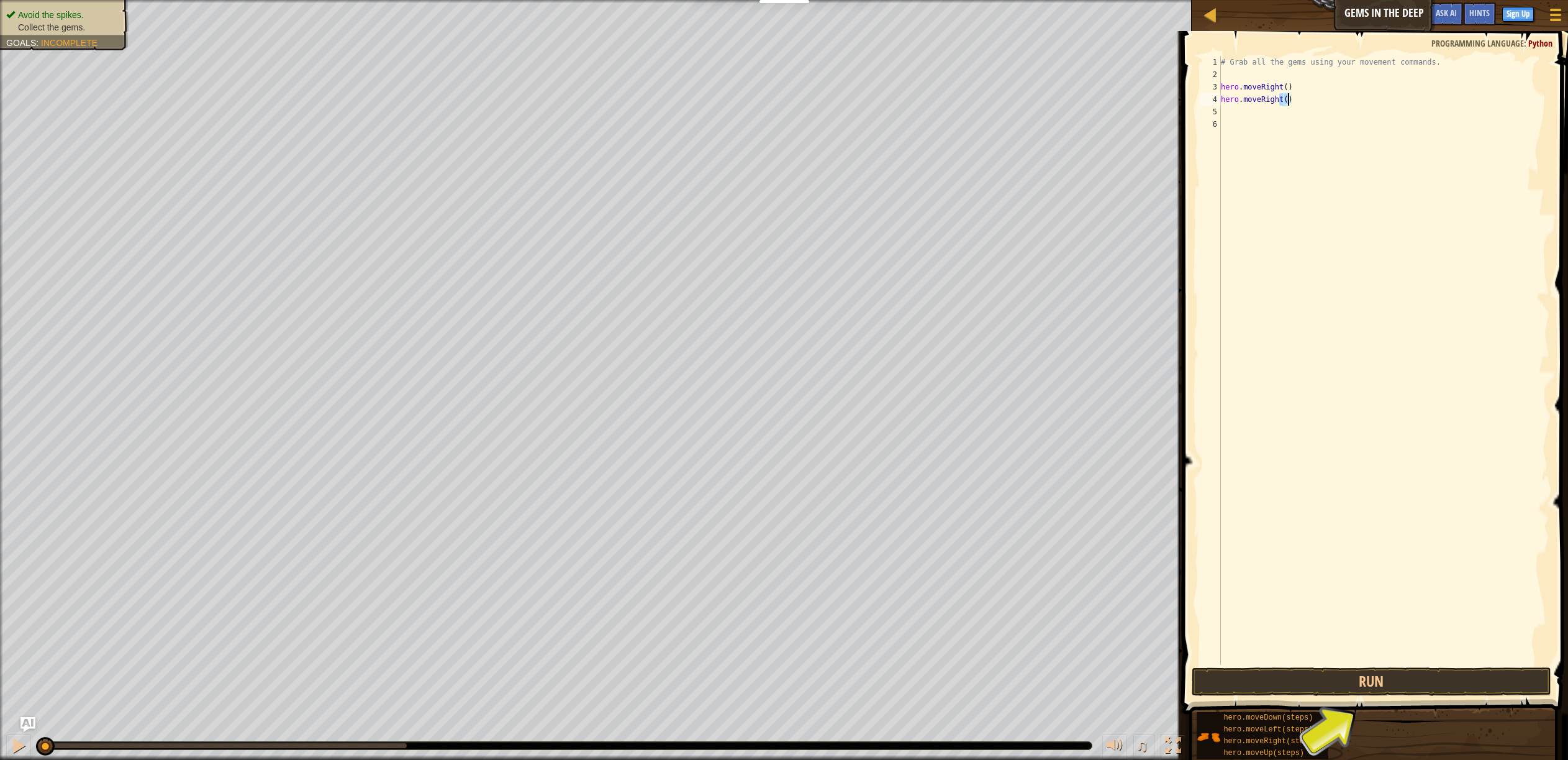
click at [1293, 97] on div "# Grab all the gems using your movement commands. hero . moveRight ( ) hero . m…" at bounding box center [1384, 372] width 331 height 633
drag, startPoint x: 1293, startPoint y: 97, endPoint x: 1224, endPoint y: 100, distance: 69.1
click at [1224, 100] on div "# Grab all the gems using your movement commands. hero . moveRight ( ) hero . m…" at bounding box center [1384, 372] width 331 height 633
type textarea "h"
type textarea "m"
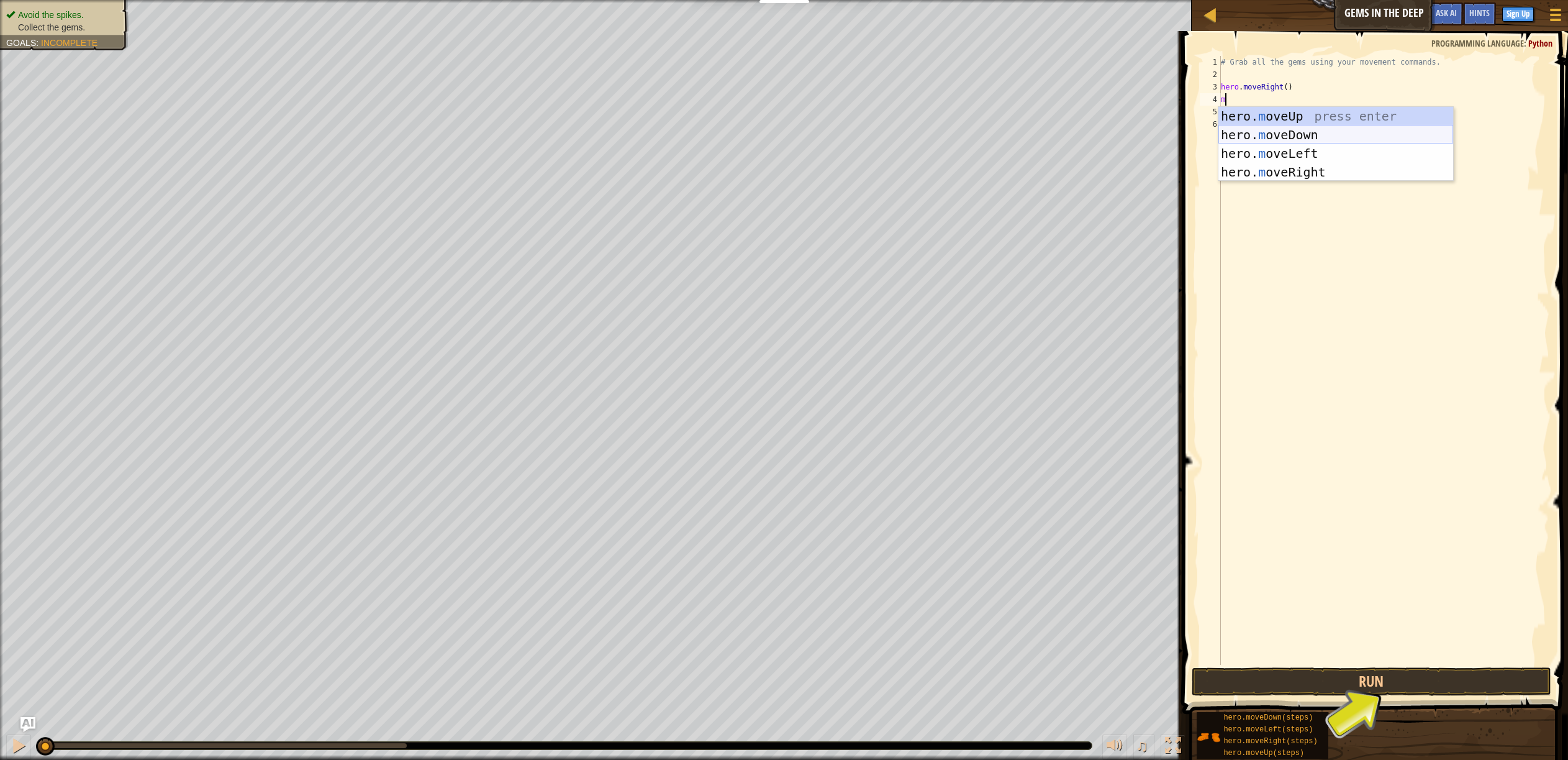
click at [1308, 135] on div "hero. m oveUp press enter hero. m oveDown press enter hero. m oveLeft press ent…" at bounding box center [1336, 162] width 235 height 112
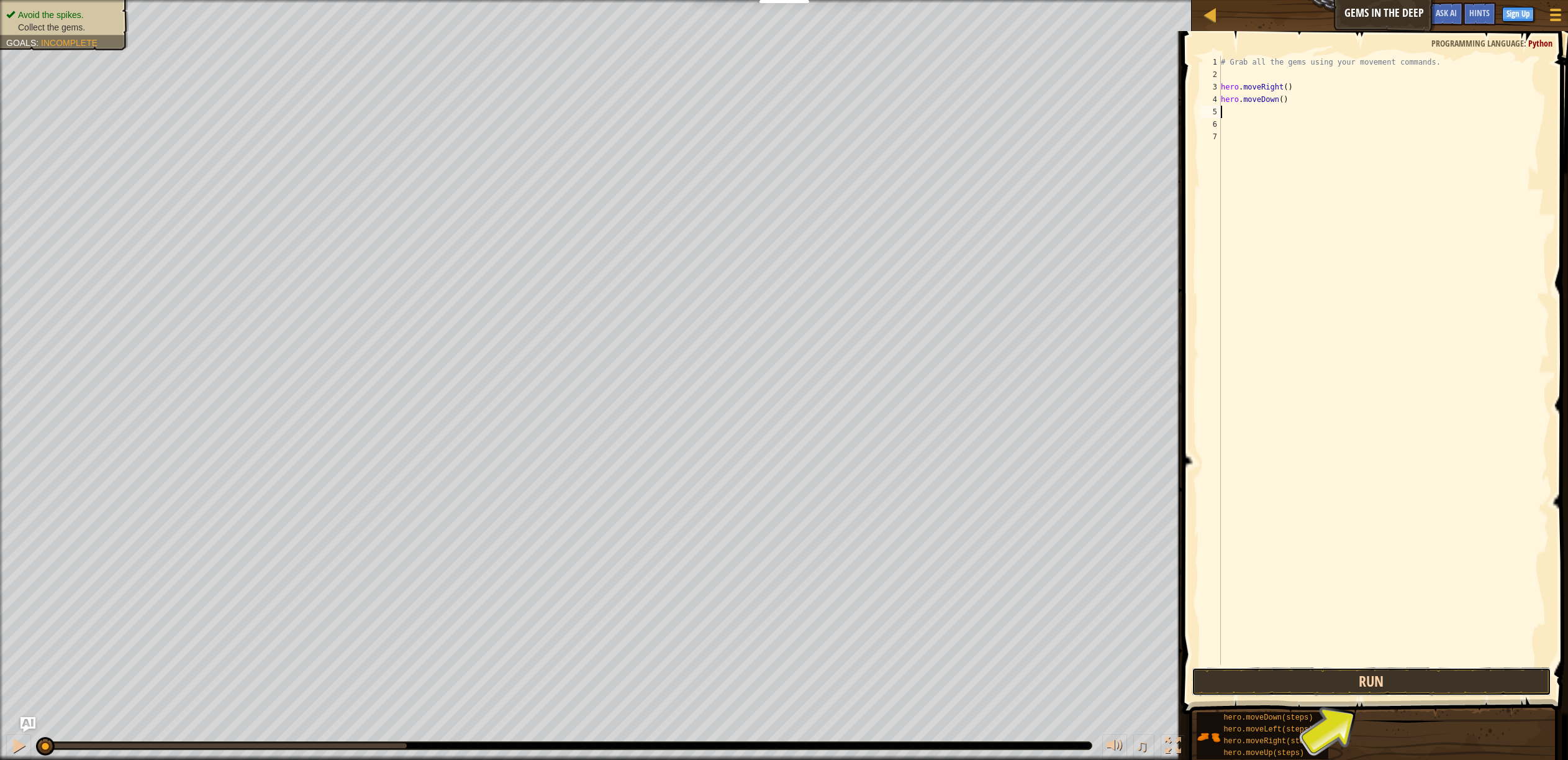
click at [1311, 673] on button "Run" at bounding box center [1371, 681] width 360 height 29
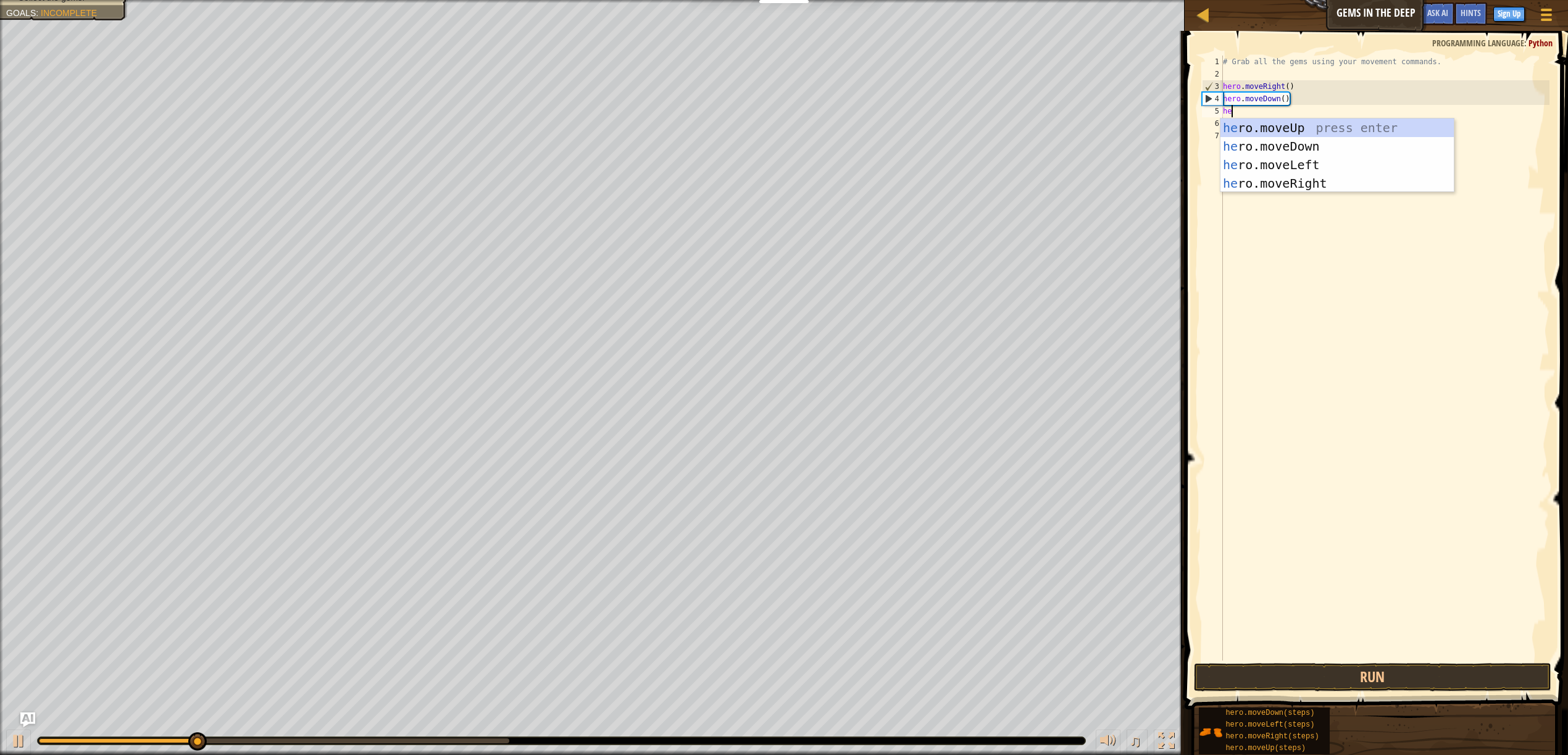
type textarea "hero"
click at [1324, 131] on div "hero .moveUp press enter hero .moveDown press enter hero .moveLeft press enter …" at bounding box center [1336, 174] width 233 height 111
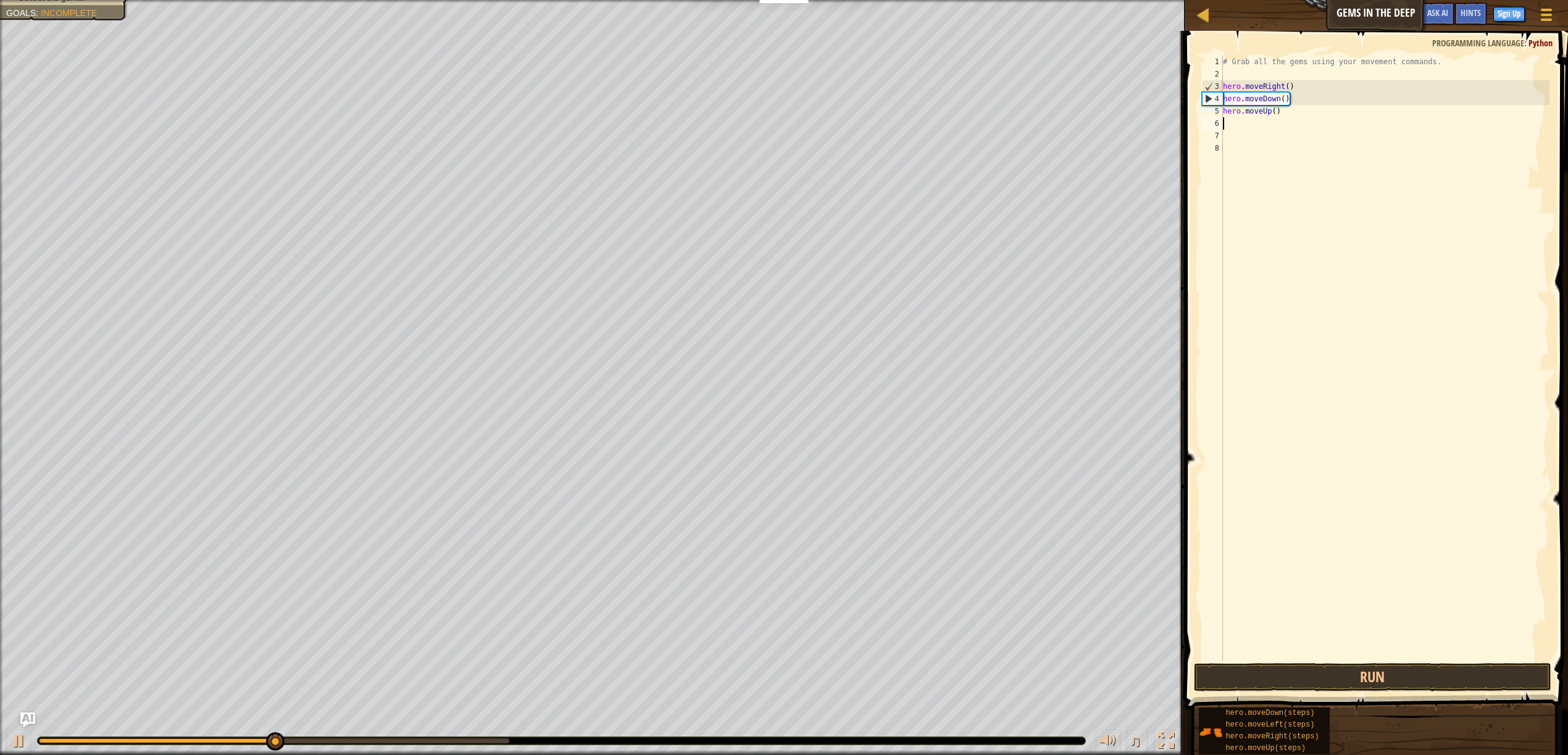
scroll to position [6, 0]
click at [1321, 663] on div "1 2 3 4 5 6 7 8 9 # Grab all the gems using your movement commands. hero . move…" at bounding box center [1374, 395] width 387 height 715
click at [1321, 669] on button "Run" at bounding box center [1373, 677] width 357 height 28
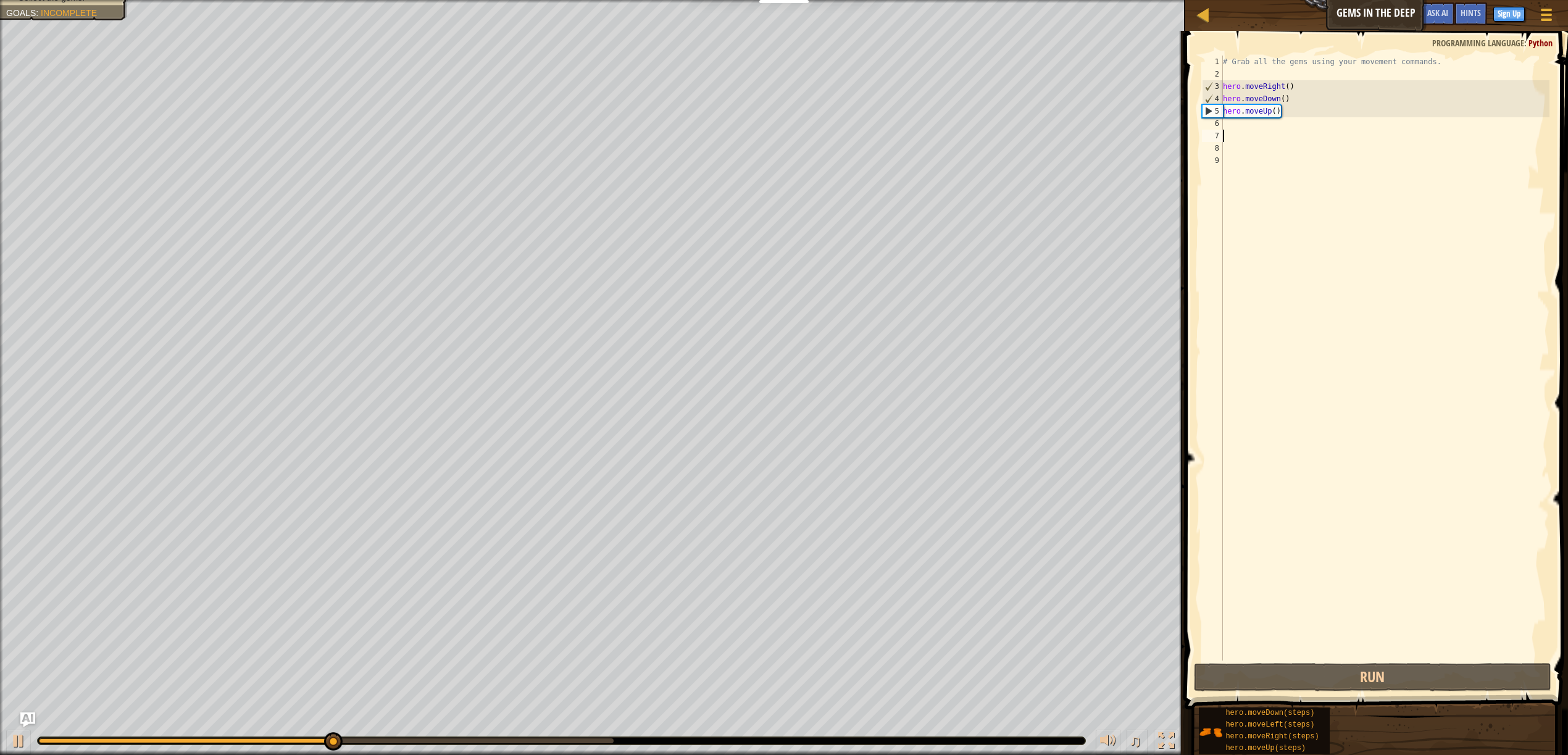
click at [1276, 113] on div "# Grab all the gems using your movement commands. hero . moveRight ( ) hero . m…" at bounding box center [1384, 370] width 329 height 629
type textarea "hero.moveUp(2)"
click at [1277, 122] on div "# Grab all the gems using your movement commands. hero . moveRight ( ) hero . m…" at bounding box center [1384, 370] width 329 height 629
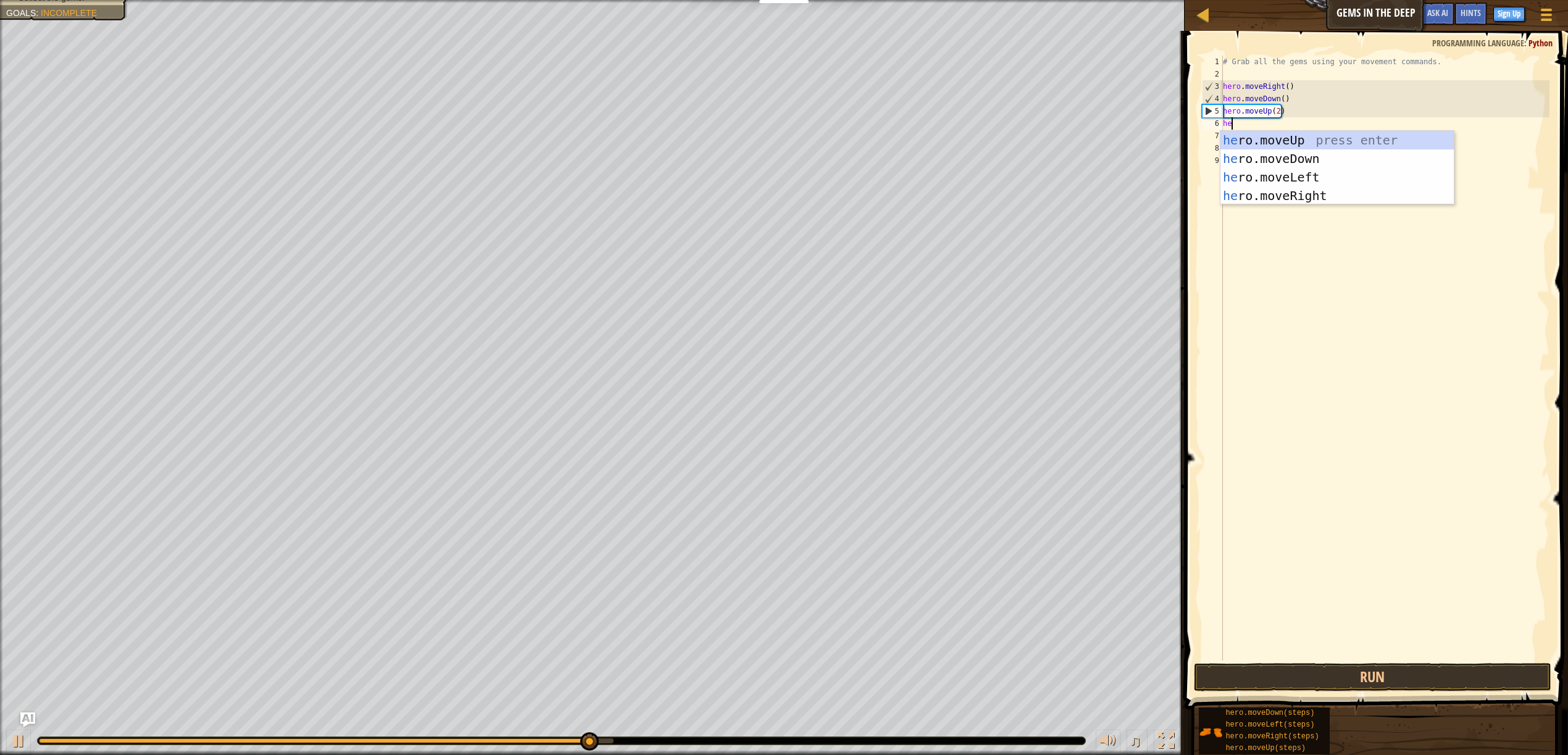
type textarea "hero"
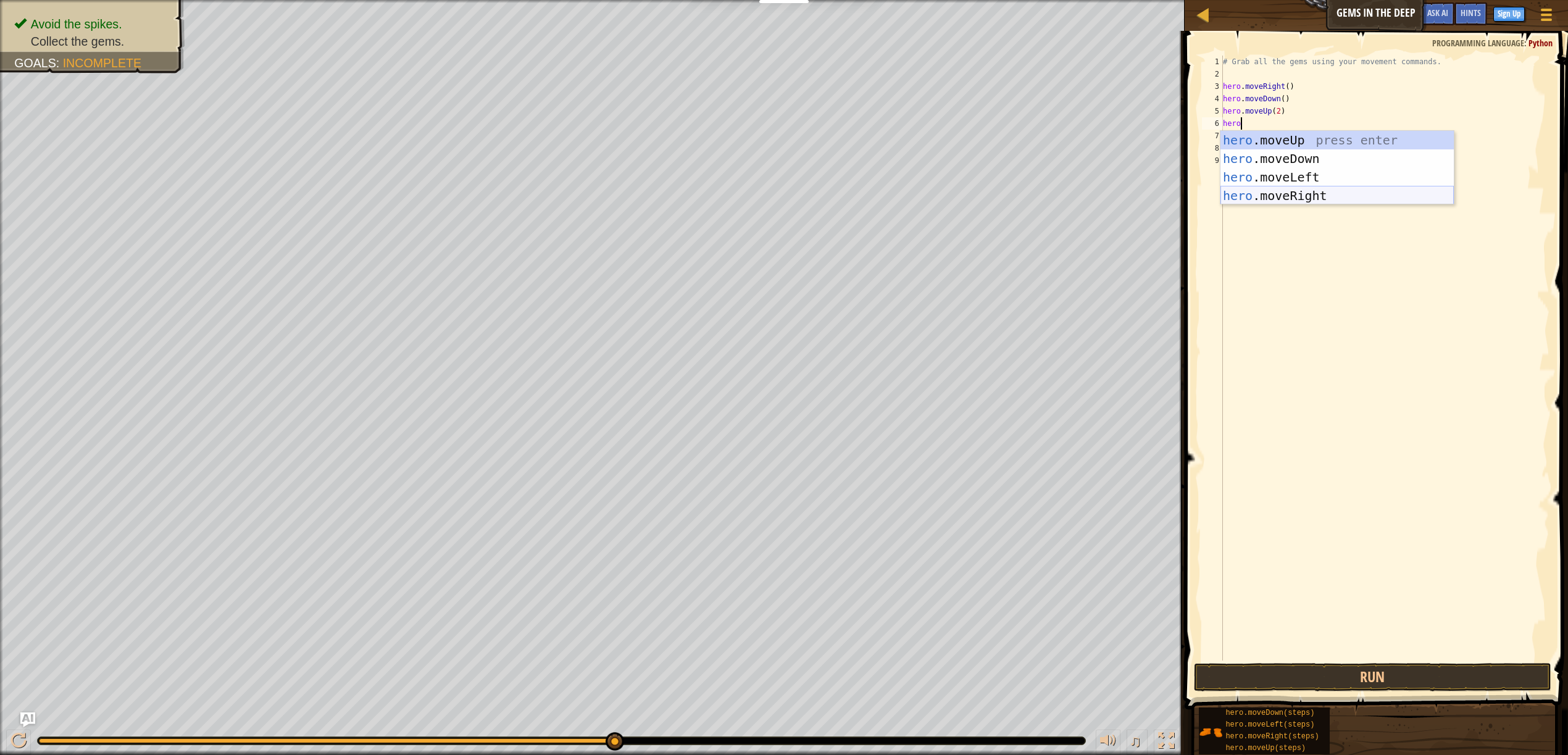
click at [1291, 194] on div "hero .moveUp press enter hero .moveDown press enter hero .moveLeft press enter …" at bounding box center [1336, 186] width 233 height 111
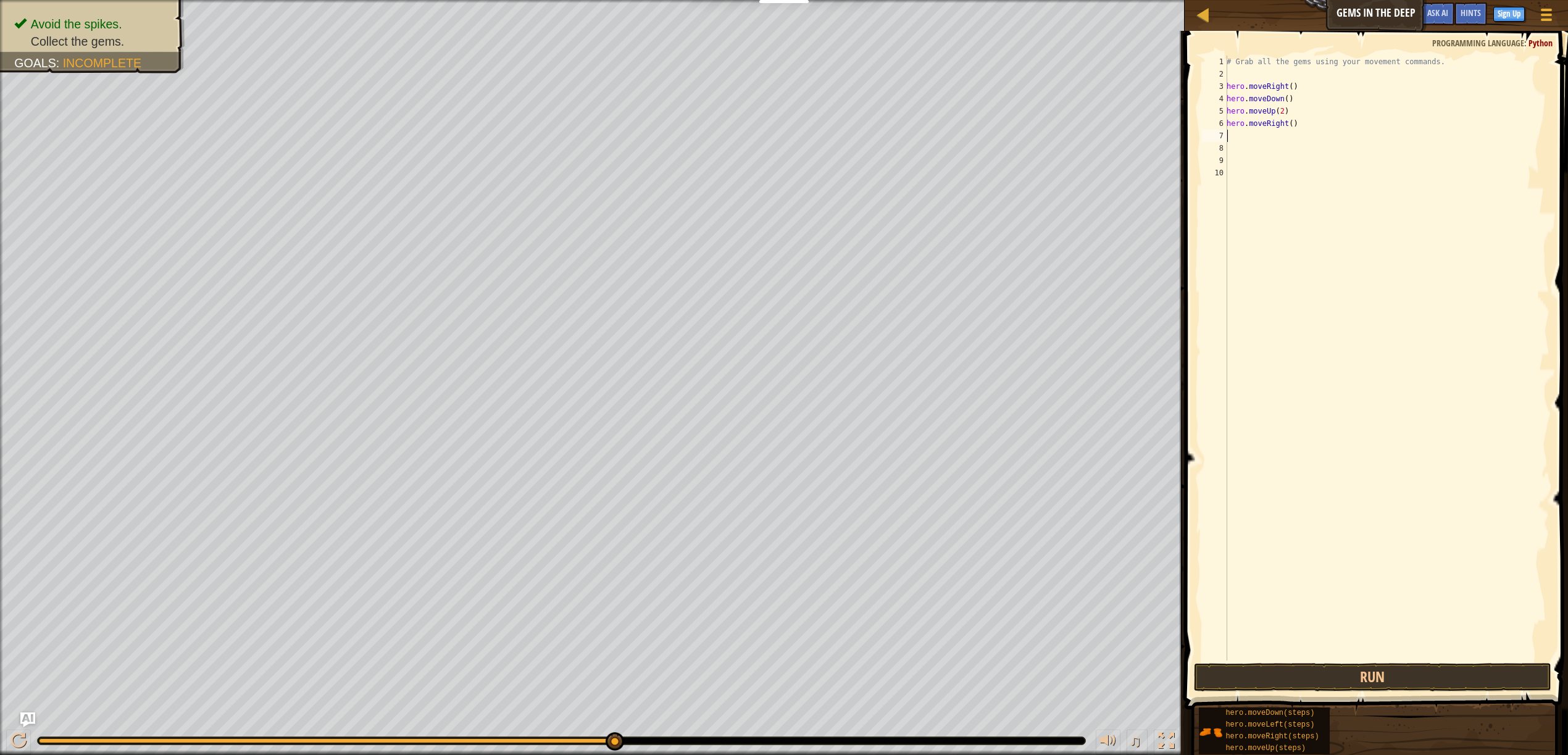
scroll to position [6, 0]
click at [1330, 679] on button "Run" at bounding box center [1373, 677] width 357 height 28
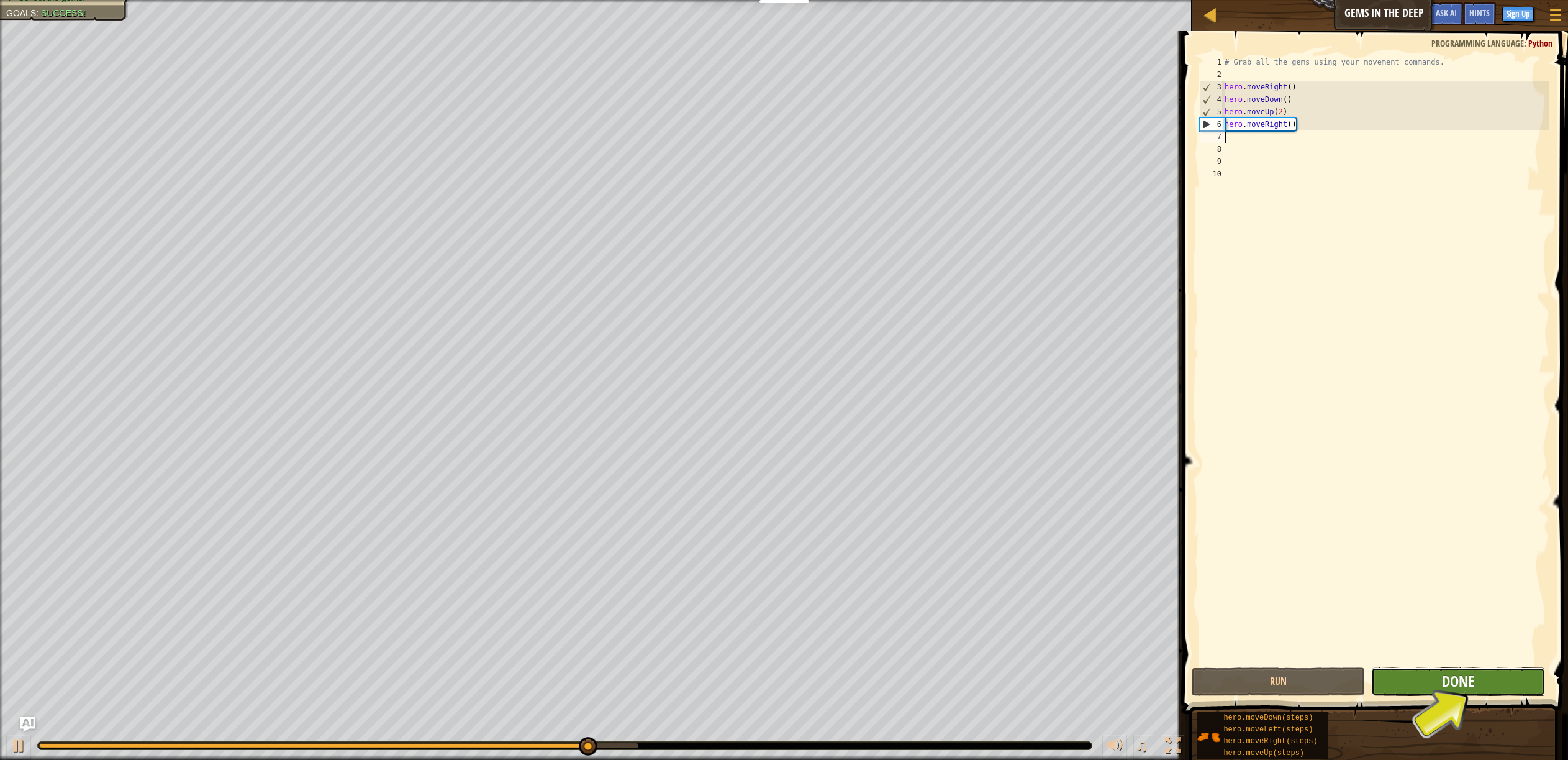
click at [1458, 680] on span "Done" at bounding box center [1458, 680] width 32 height 20
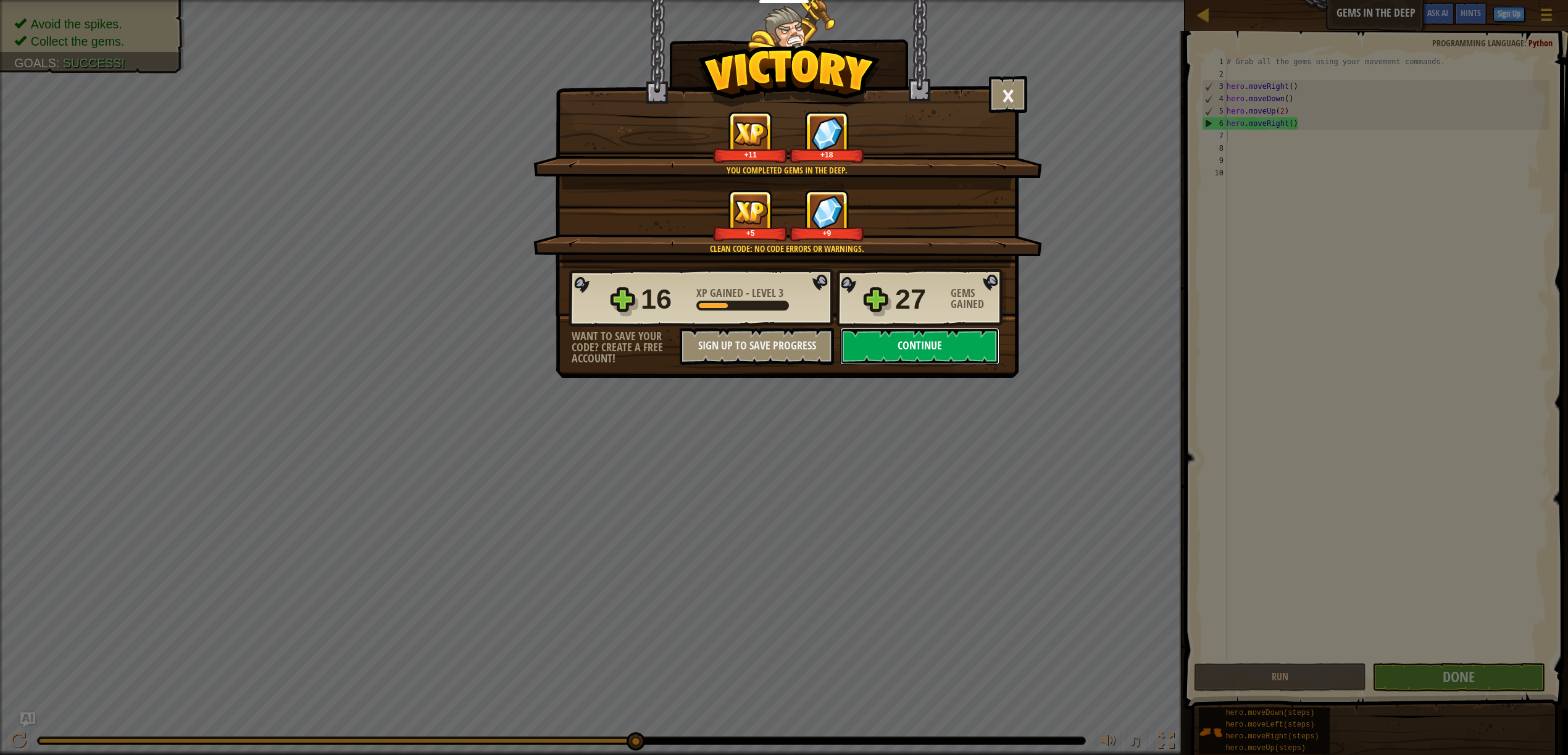
click at [940, 347] on button "Continue" at bounding box center [919, 346] width 159 height 37
